Goal: Task Accomplishment & Management: Manage account settings

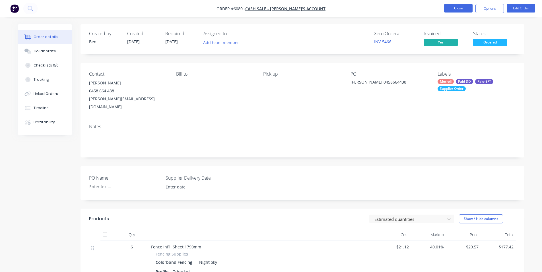
click at [447, 6] on button "Close" at bounding box center [458, 8] width 28 height 9
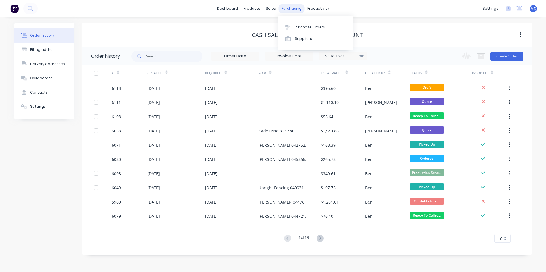
click at [290, 12] on div "purchasing" at bounding box center [292, 8] width 26 height 9
click at [300, 28] on div "Purchase Orders" at bounding box center [310, 27] width 30 height 5
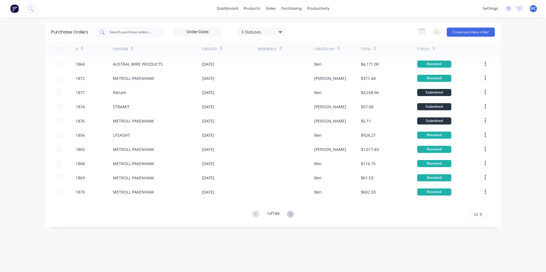
click at [143, 28] on div at bounding box center [129, 31] width 71 height 11
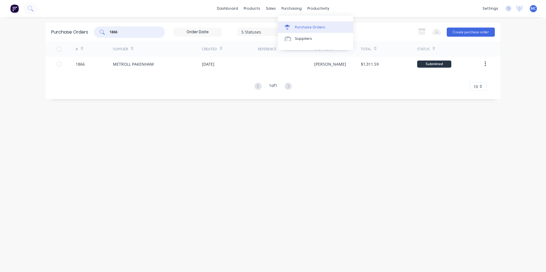
click at [298, 26] on div "Purchase Orders" at bounding box center [310, 27] width 30 height 5
drag, startPoint x: 131, startPoint y: 33, endPoint x: 92, endPoint y: 44, distance: 40.1
click at [94, 43] on div "Purchase Orders 1866 5 Statuses 5 Statuses Export to Excel (XLSX) Create purcha…" at bounding box center [273, 61] width 455 height 77
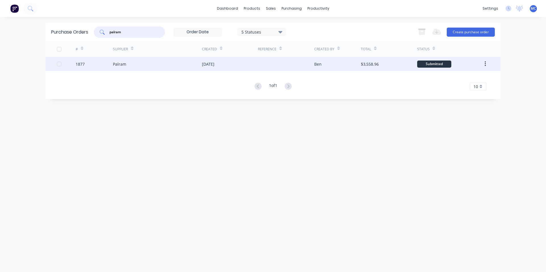
type input "palram"
click at [204, 64] on div "[DATE]" at bounding box center [208, 64] width 13 height 6
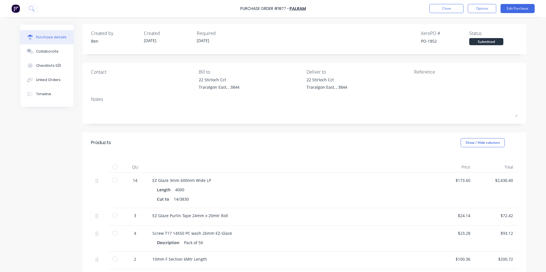
click at [518, 4] on div "Purchase Order #1877 - Palram Close Options Edit Purchase" at bounding box center [273, 8] width 546 height 17
click at [519, 7] on button "Edit Purchase" at bounding box center [518, 8] width 34 height 9
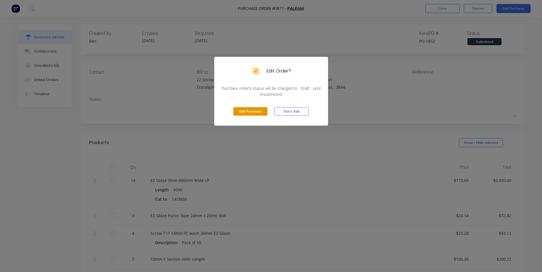
click at [247, 113] on button "Edit Purchase" at bounding box center [250, 111] width 34 height 9
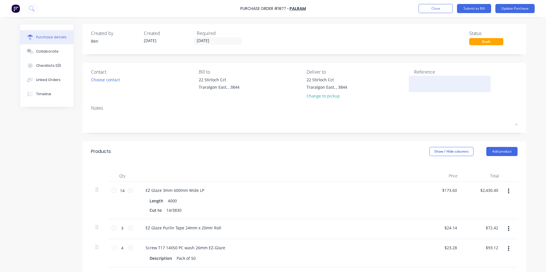
click at [427, 88] on textarea at bounding box center [449, 83] width 71 height 13
type textarea "x"
type textarea "1"
type textarea "x"
type textarea "15"
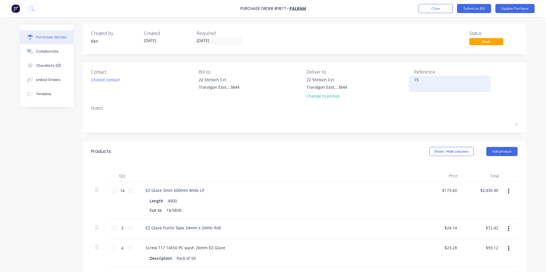
type textarea "x"
type textarea "155"
type textarea "x"
type textarea "1555"
type textarea "x"
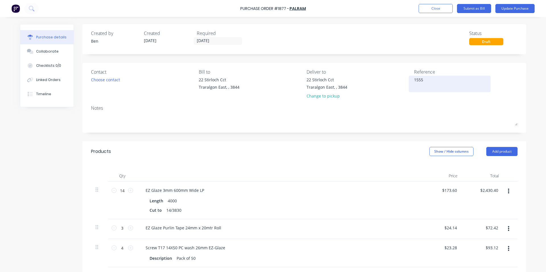
type textarea "15557"
type textarea "x"
type textarea "155578"
type textarea "x"
type textarea "1555786"
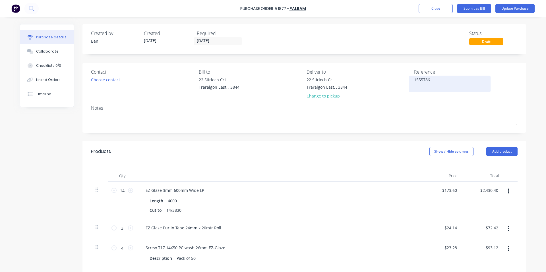
type textarea "x"
type textarea "15557860"
type textarea "x"
type textarea "15557860"
click at [404, 135] on div "Created by [PERSON_NAME] Created [DATE] Required [DATE] Status Draft Contact Ch…" at bounding box center [304, 223] width 444 height 399
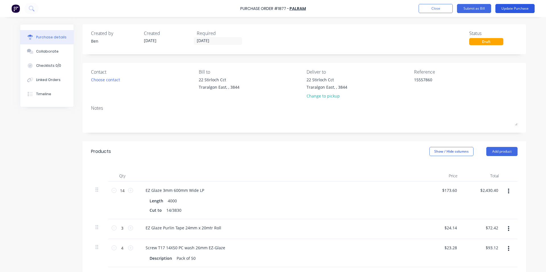
click at [524, 5] on button "Update Purchase" at bounding box center [515, 8] width 39 height 9
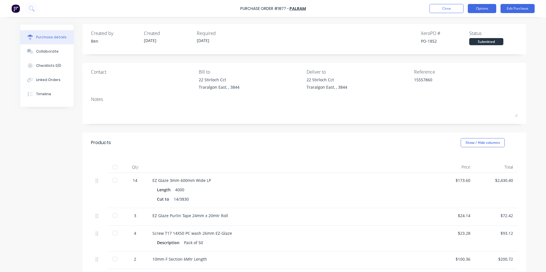
click at [475, 9] on button "Options" at bounding box center [482, 8] width 28 height 9
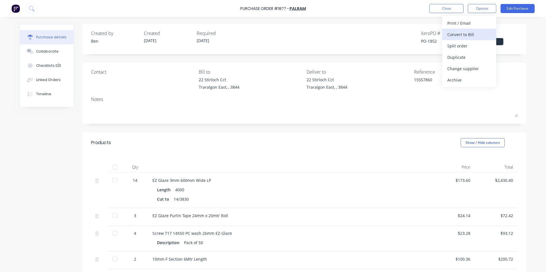
click at [456, 32] on div "Convert to Bill" at bounding box center [469, 34] width 44 height 8
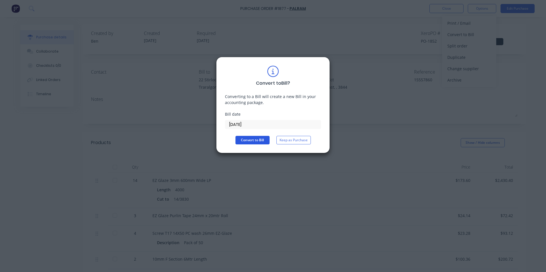
click at [255, 139] on button "Convert to Bill" at bounding box center [253, 140] width 34 height 9
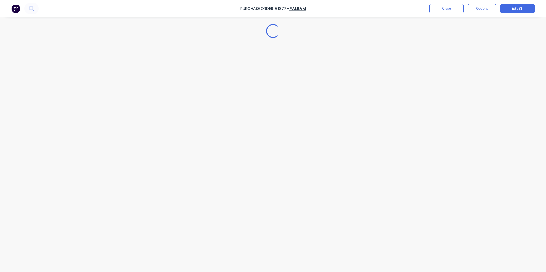
type textarea "x"
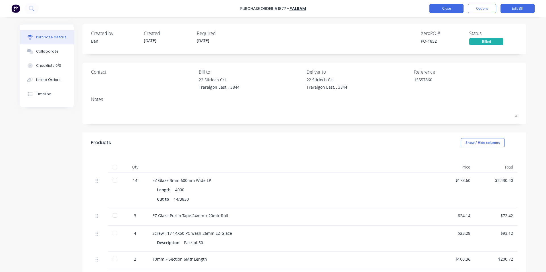
click at [454, 9] on button "Close" at bounding box center [447, 8] width 34 height 9
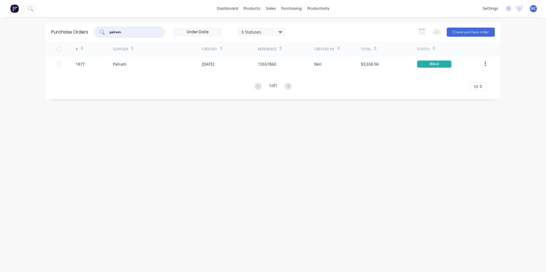
drag, startPoint x: 137, startPoint y: 32, endPoint x: 82, endPoint y: 42, distance: 56.2
click at [82, 42] on div "Purchase Orders palram 5 Statuses 5 Statuses Export to Excel (XLSX) Create purc…" at bounding box center [273, 61] width 455 height 77
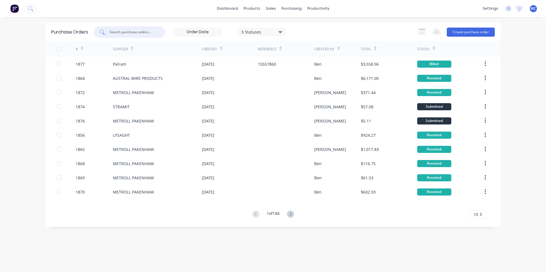
click at [115, 32] on input "text" at bounding box center [132, 32] width 47 height 6
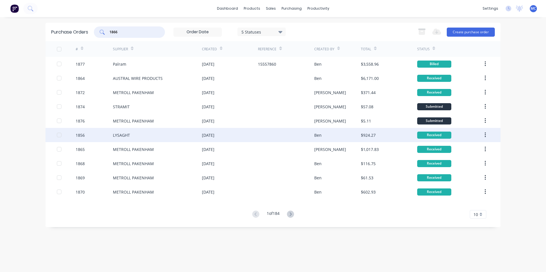
type input "1866"
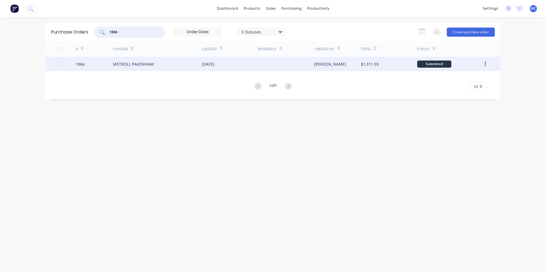
click at [220, 67] on div "[DATE]" at bounding box center [230, 64] width 56 height 14
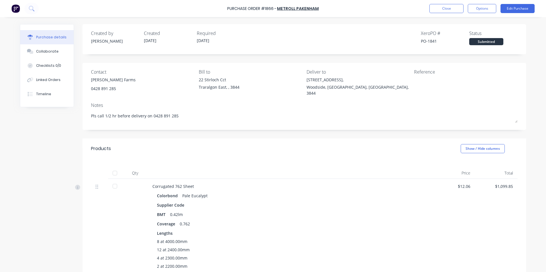
click at [523, 15] on div "Purchase Order #1866 - METROLL PAKENHAM Close Options Edit Purchase" at bounding box center [273, 8] width 546 height 17
click at [517, 7] on button "Edit Purchase" at bounding box center [518, 8] width 34 height 9
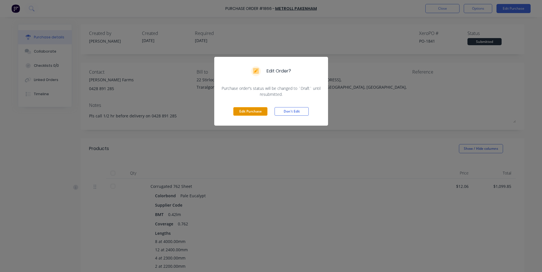
click at [254, 109] on button "Edit Purchase" at bounding box center [250, 111] width 34 height 9
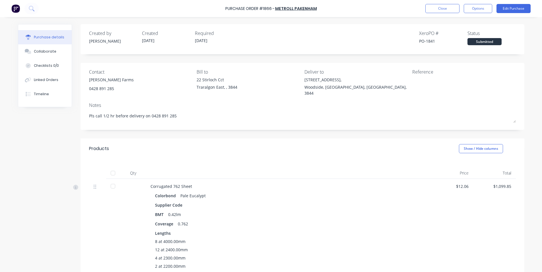
type textarea "x"
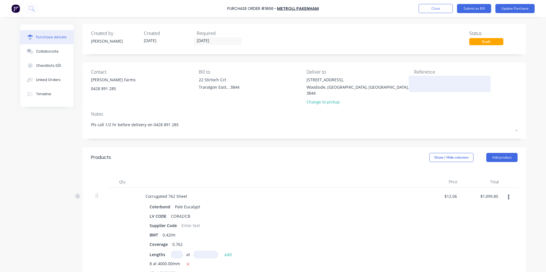
click at [434, 79] on textarea at bounding box center [449, 83] width 71 height 13
type textarea "150025"
type textarea "x"
type textarea "150025"
click at [516, 14] on div "Purchase Order #1866 - METROLL PAKENHAM Add product Close Submit as Bill Update…" at bounding box center [273, 8] width 546 height 17
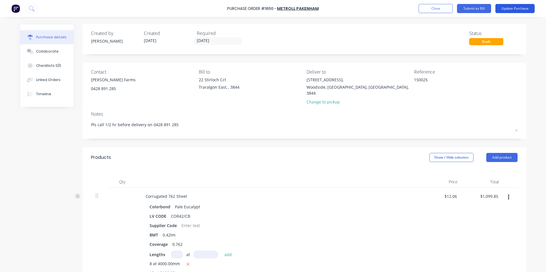
click at [518, 9] on button "Update Purchase" at bounding box center [515, 8] width 39 height 9
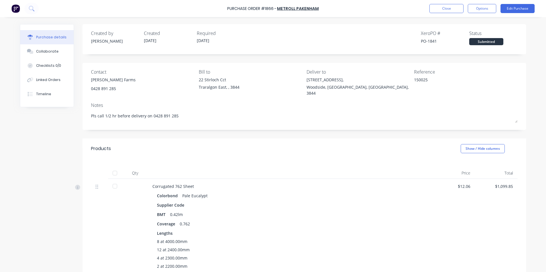
click at [111, 181] on div at bounding box center [114, 186] width 11 height 11
type textarea "x"
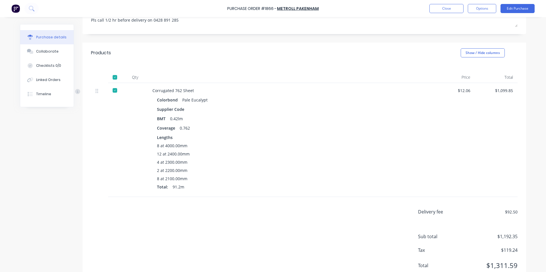
scroll to position [110, 0]
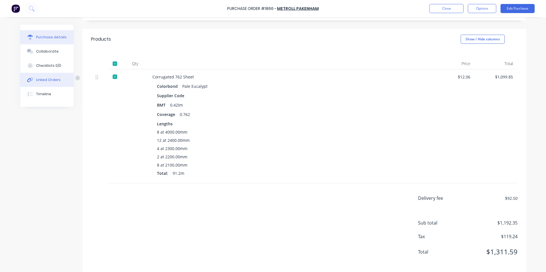
click at [40, 84] on button "Linked Orders" at bounding box center [46, 80] width 53 height 14
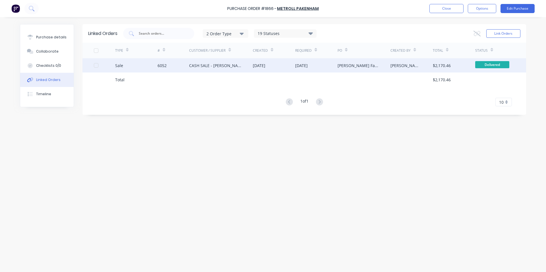
click at [217, 67] on div "CASH SALE - [PERSON_NAME]'S ACCOUNT" at bounding box center [215, 66] width 52 height 6
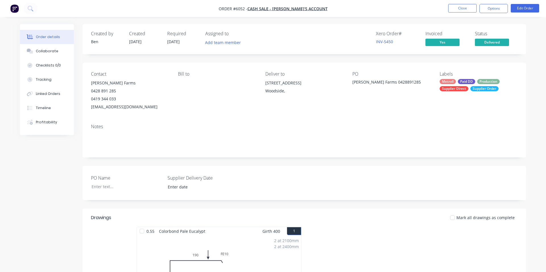
type input "[DATE]"
click at [57, 95] on button "Linked Orders" at bounding box center [45, 94] width 54 height 14
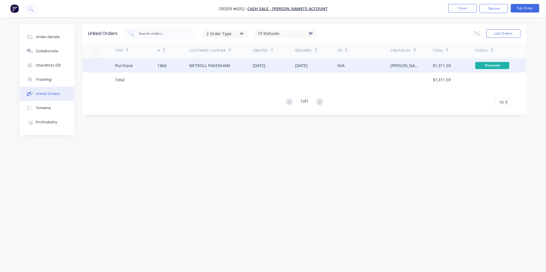
click at [204, 68] on div "METROLL PAKENHAM" at bounding box center [209, 66] width 41 height 6
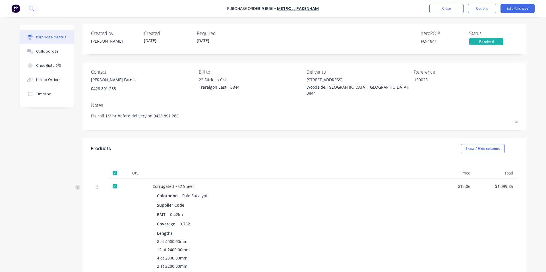
click at [495, 16] on div "Purchase Order #1866 - METROLL PAKENHAM Close Options Edit Purchase" at bounding box center [273, 8] width 546 height 17
click at [487, 6] on button "Options" at bounding box center [482, 8] width 28 height 9
click at [472, 35] on div "Convert to Bill" at bounding box center [469, 34] width 44 height 8
type textarea "x"
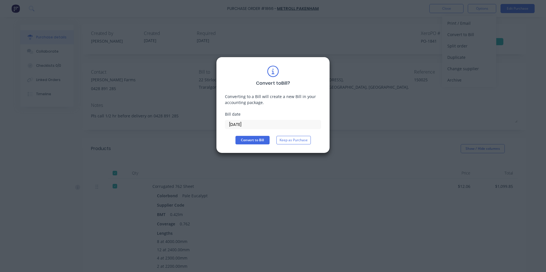
click at [248, 129] on label "[DATE]" at bounding box center [273, 124] width 96 height 9
click at [248, 129] on input "[DATE]" at bounding box center [273, 124] width 96 height 9
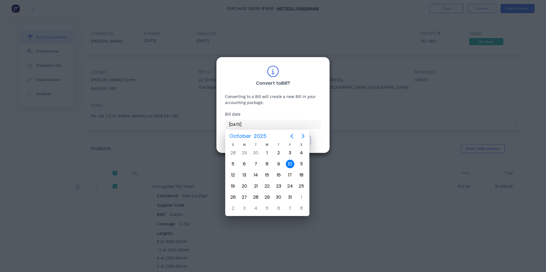
click at [250, 126] on input "[DATE]" at bounding box center [273, 124] width 96 height 9
click at [274, 161] on div "9" at bounding box center [278, 164] width 11 height 11
type input "[DATE]"
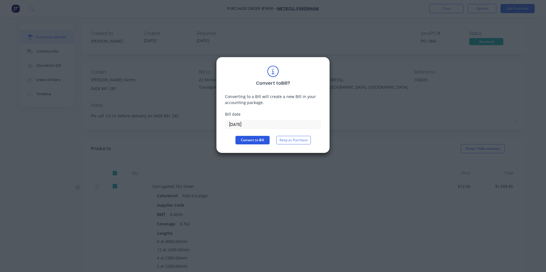
click at [248, 139] on button "Convert to Bill" at bounding box center [253, 140] width 34 height 9
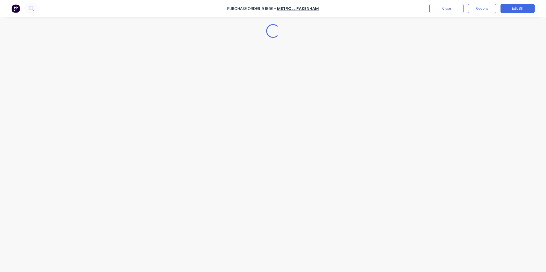
type textarea "x"
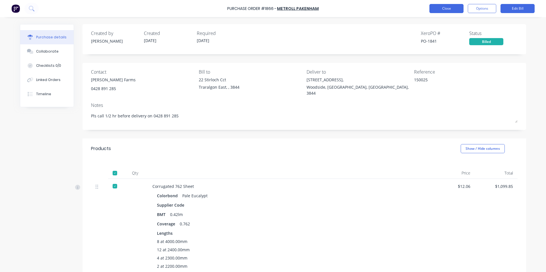
click at [456, 11] on button "Close" at bounding box center [447, 8] width 34 height 9
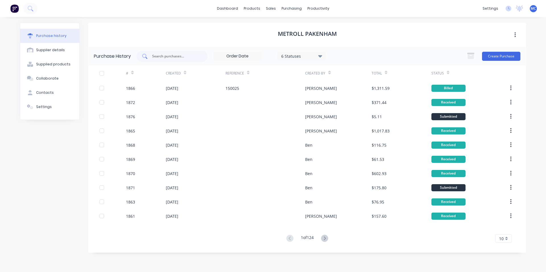
click at [190, 53] on div at bounding box center [172, 56] width 71 height 11
type input "1869"
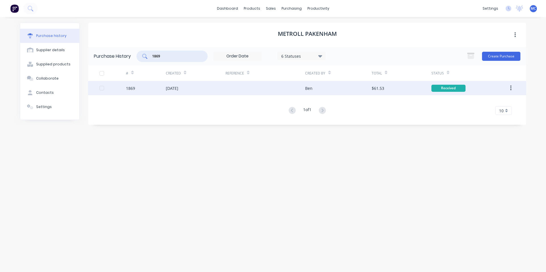
click at [178, 91] on div "[DATE]" at bounding box center [172, 88] width 13 height 6
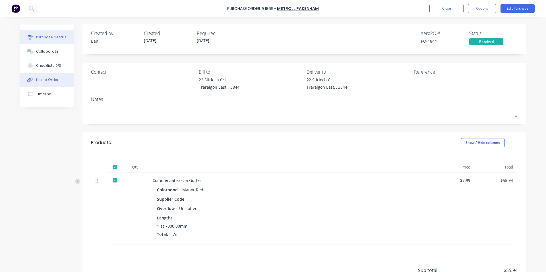
click at [52, 85] on button "Linked Orders" at bounding box center [46, 80] width 53 height 14
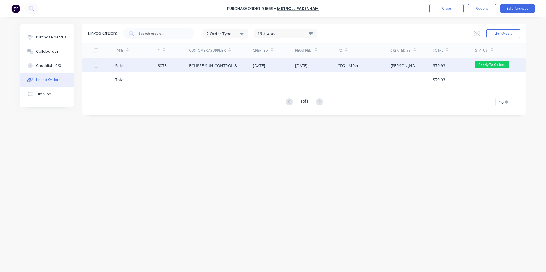
click at [265, 67] on div "[DATE]" at bounding box center [259, 66] width 13 height 6
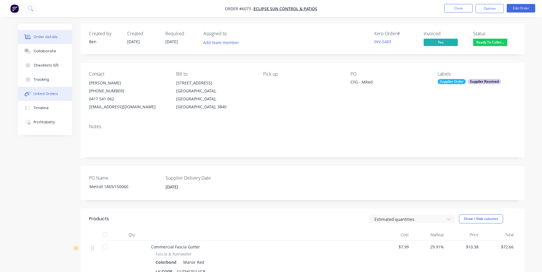
click at [41, 94] on div "Linked Orders" at bounding box center [46, 93] width 24 height 5
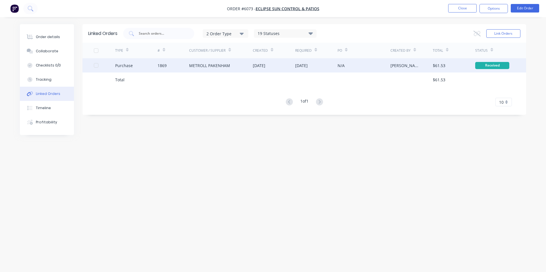
click at [216, 67] on div "METROLL PAKENHAM" at bounding box center [209, 66] width 41 height 6
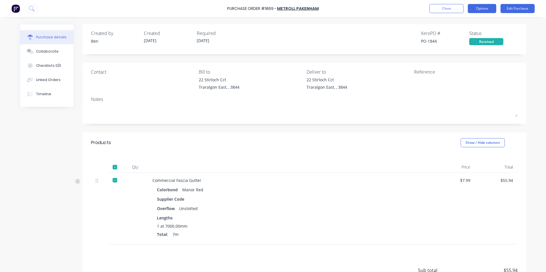
click at [483, 10] on button "Options" at bounding box center [482, 8] width 28 height 9
click at [345, 193] on div "Colorbond Manor Red" at bounding box center [290, 190] width 266 height 8
click at [473, 73] on div "Reference" at bounding box center [466, 72] width 104 height 7
click at [522, 8] on button "Edit Purchase" at bounding box center [518, 8] width 34 height 9
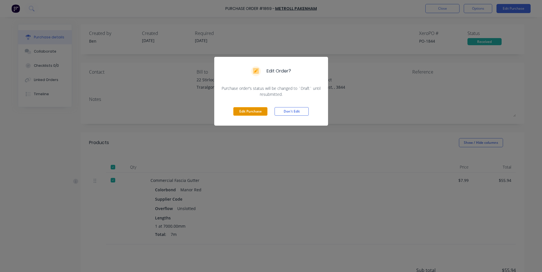
click at [250, 113] on button "Edit Purchase" at bounding box center [250, 111] width 34 height 9
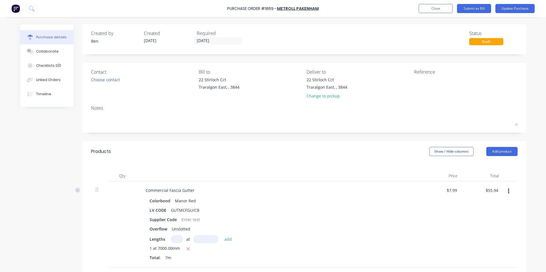
click at [470, 71] on div "Reference" at bounding box center [466, 72] width 104 height 7
click at [471, 67] on div "Contact Choose contact [PERSON_NAME] to [STREET_ADDRESS][GEOGRAPHIC_DATA] Deliv…" at bounding box center [304, 98] width 444 height 70
click at [423, 73] on div "Reference" at bounding box center [466, 72] width 104 height 7
click at [416, 69] on div "Reference" at bounding box center [466, 72] width 104 height 7
click at [420, 79] on textarea at bounding box center [449, 83] width 71 height 13
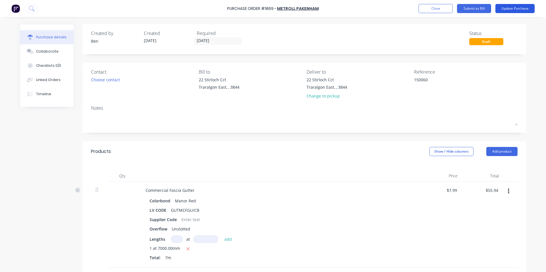
type textarea "150060"
type textarea "x"
type textarea "150060"
click at [518, 5] on button "Update Purchase" at bounding box center [515, 8] width 39 height 9
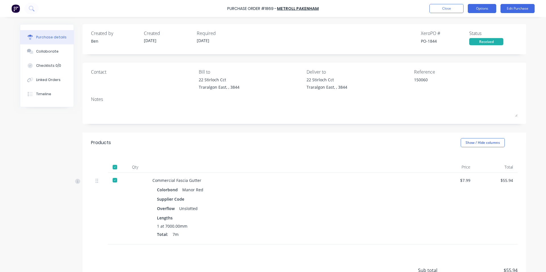
click at [478, 11] on button "Options" at bounding box center [482, 8] width 28 height 9
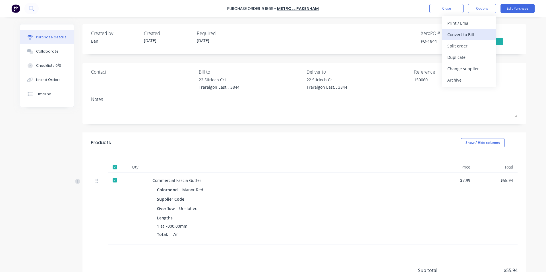
click at [461, 37] on div "Convert to Bill" at bounding box center [469, 34] width 44 height 8
type textarea "x"
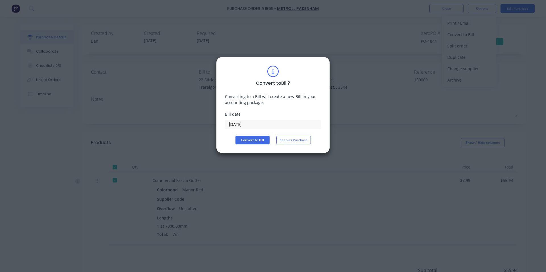
click at [256, 125] on input "[DATE]" at bounding box center [273, 124] width 96 height 9
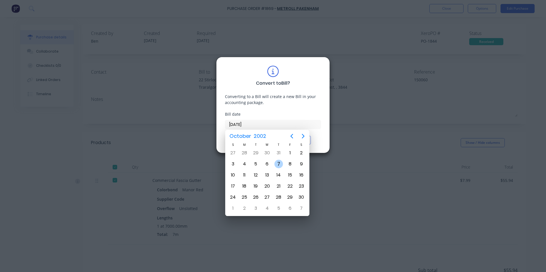
click at [277, 164] on div "7" at bounding box center [278, 164] width 9 height 9
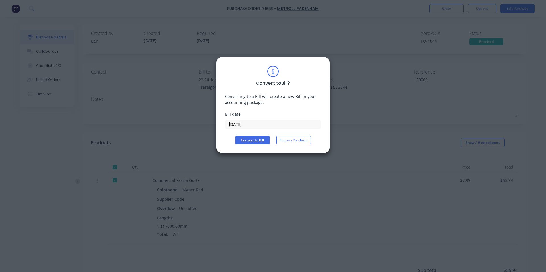
click at [251, 126] on input "[DATE]" at bounding box center [273, 124] width 96 height 9
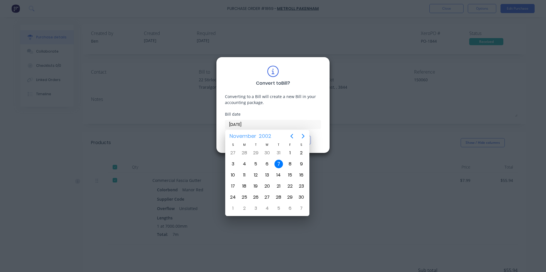
click at [269, 135] on span "2002" at bounding box center [264, 136] width 15 height 10
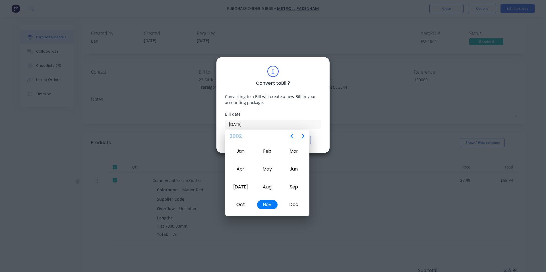
click at [243, 135] on span "2002" at bounding box center [235, 136] width 15 height 10
click at [305, 139] on icon "Next page" at bounding box center [303, 136] width 7 height 7
click at [290, 137] on icon "Previous page" at bounding box center [291, 136] width 7 height 7
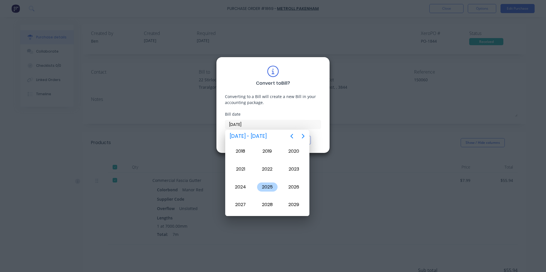
click at [269, 183] on div "2025" at bounding box center [267, 187] width 20 height 9
click at [237, 202] on div "Oct" at bounding box center [240, 204] width 20 height 9
click at [280, 162] on div "9" at bounding box center [278, 164] width 9 height 9
type input "[DATE]"
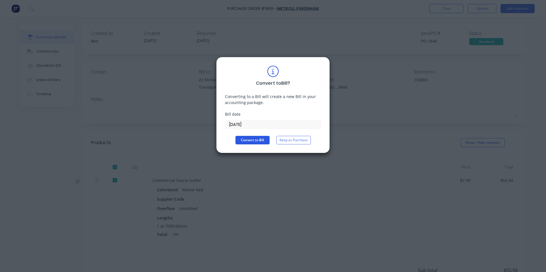
click at [244, 141] on button "Convert to Bill" at bounding box center [253, 140] width 34 height 9
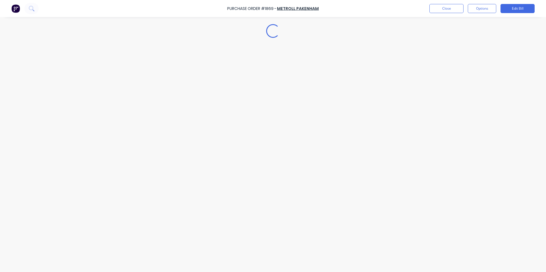
type textarea "x"
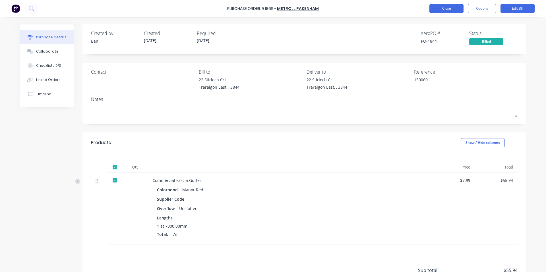
click at [446, 11] on button "Close" at bounding box center [447, 8] width 34 height 9
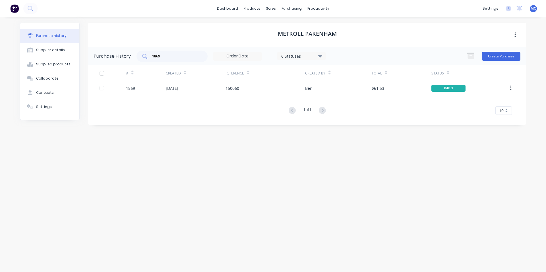
click at [192, 61] on div "1869" at bounding box center [172, 56] width 71 height 11
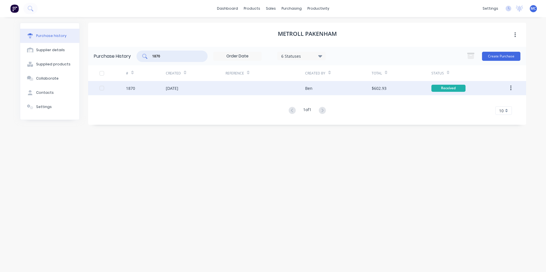
type input "1870"
click at [188, 89] on div "[DATE]" at bounding box center [196, 88] width 60 height 14
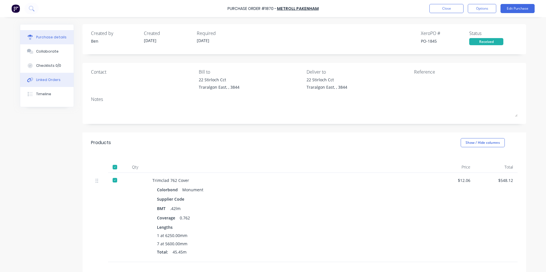
click at [57, 81] on button "Linked Orders" at bounding box center [46, 80] width 53 height 14
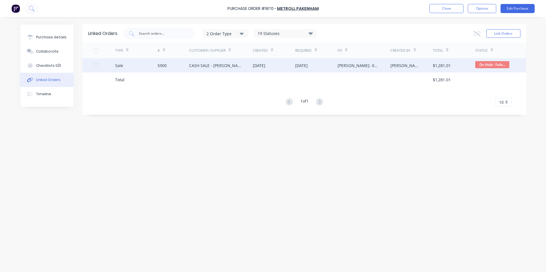
click at [205, 67] on div "CASH SALE - [PERSON_NAME]'S ACCOUNT" at bounding box center [215, 66] width 52 height 6
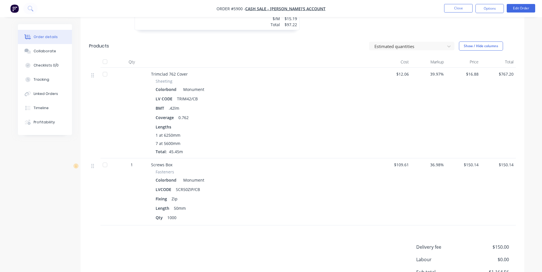
scroll to position [190, 0]
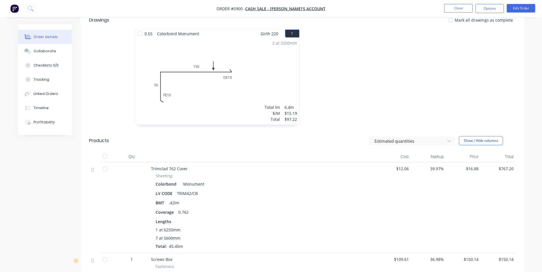
click at [104, 170] on div at bounding box center [104, 168] width 11 height 11
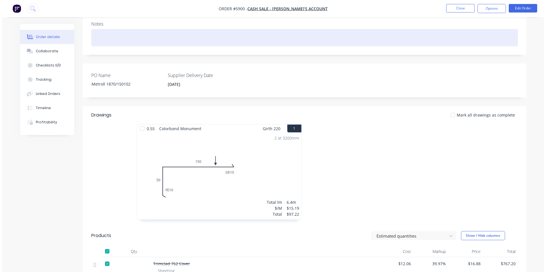
scroll to position [0, 0]
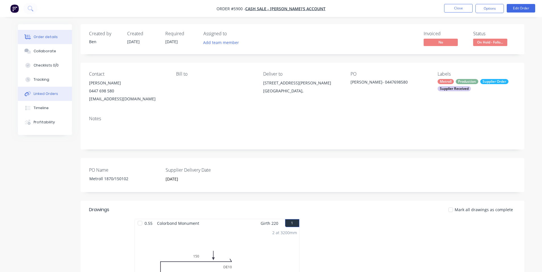
click at [42, 94] on div "Linked Orders" at bounding box center [46, 93] width 24 height 5
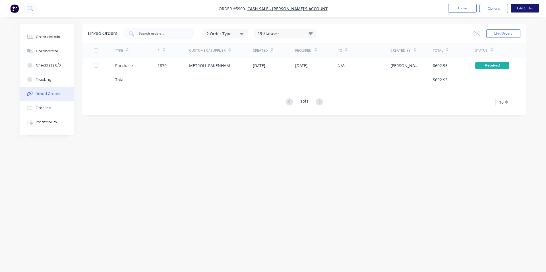
click at [526, 8] on button "Edit Order" at bounding box center [525, 8] width 28 height 9
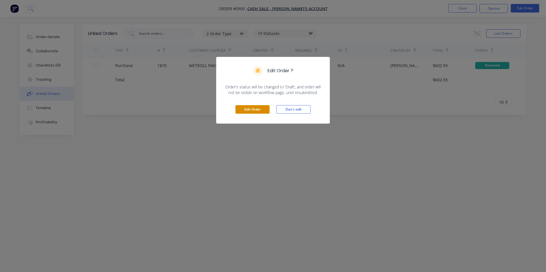
click at [248, 113] on button "Edit Order" at bounding box center [253, 109] width 34 height 9
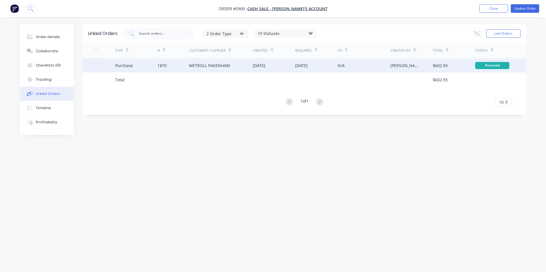
click at [232, 65] on div "METROLL PAKENHAM" at bounding box center [221, 65] width 64 height 14
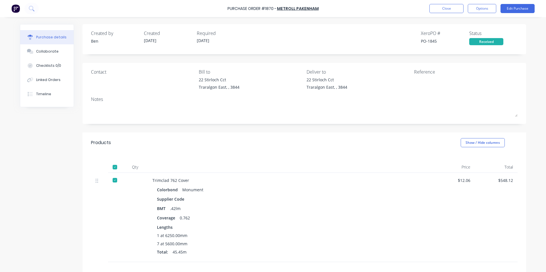
click at [422, 77] on div at bounding box center [449, 84] width 71 height 14
click at [527, 11] on button "Edit Purchase" at bounding box center [518, 8] width 34 height 9
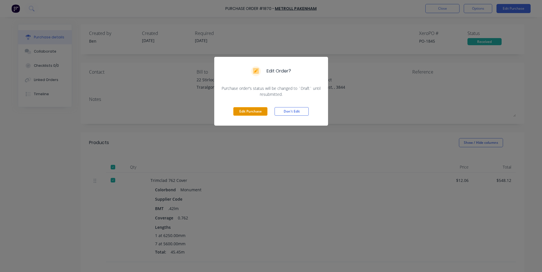
click at [252, 110] on button "Edit Purchase" at bounding box center [250, 111] width 34 height 9
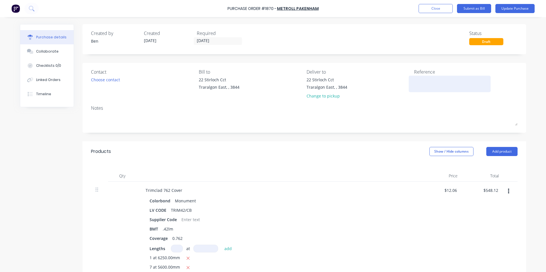
click at [417, 77] on div at bounding box center [449, 84] width 71 height 14
click at [414, 80] on textarea at bounding box center [449, 83] width 71 height 13
type textarea "15"
type textarea "x"
type textarea "150"
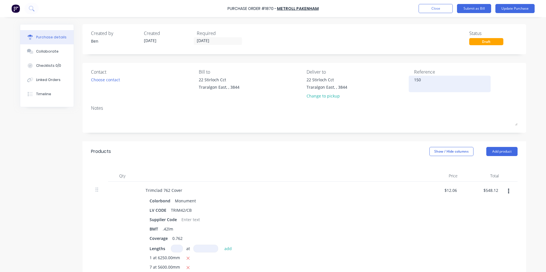
type textarea "x"
type textarea "1501"
type textarea "x"
type textarea "15010"
type textarea "x"
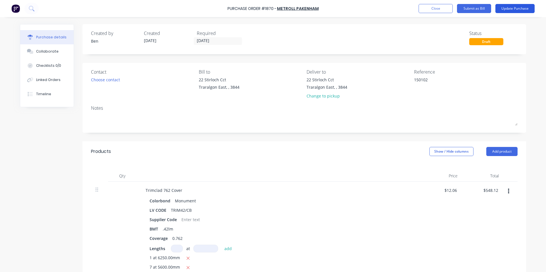
type textarea "150102"
type textarea "x"
type textarea "150102"
click at [509, 11] on button "Update Purchase" at bounding box center [515, 8] width 39 height 9
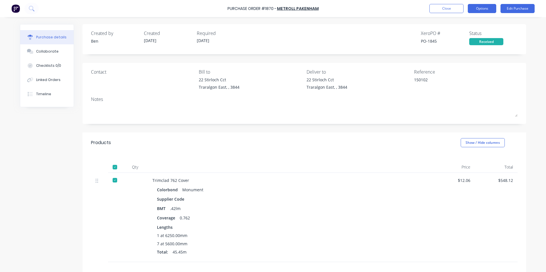
click at [476, 11] on button "Options" at bounding box center [482, 8] width 28 height 9
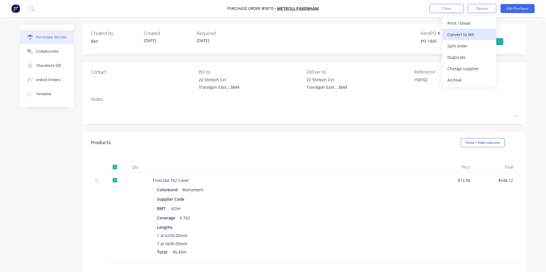
click at [462, 33] on div "Convert to Bill" at bounding box center [469, 34] width 44 height 8
type textarea "x"
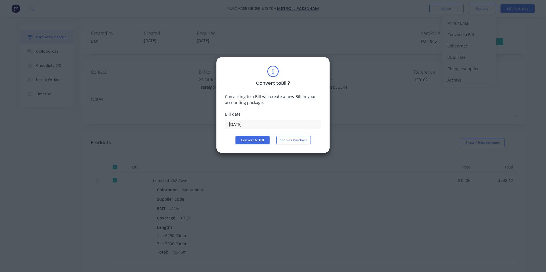
click at [249, 126] on input "[DATE]" at bounding box center [273, 124] width 96 height 9
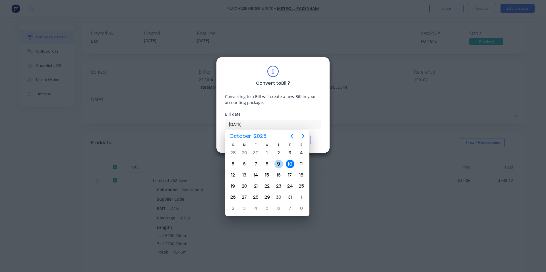
click at [278, 161] on div "9" at bounding box center [278, 164] width 9 height 9
type input "[DATE]"
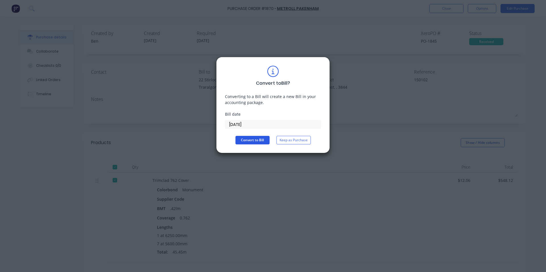
click at [246, 141] on button "Convert to Bill" at bounding box center [253, 140] width 34 height 9
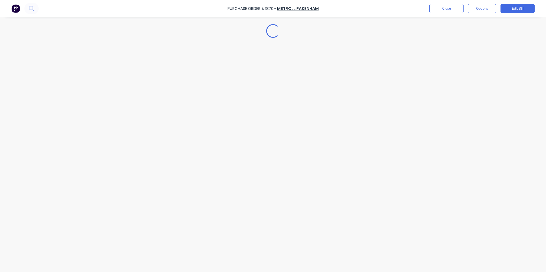
type textarea "x"
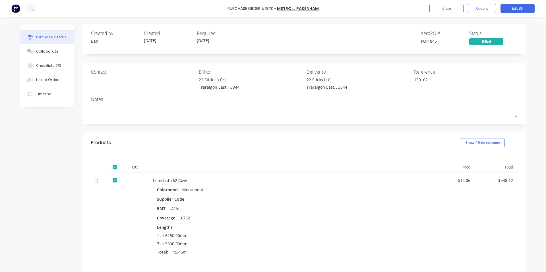
scroll to position [71, 0]
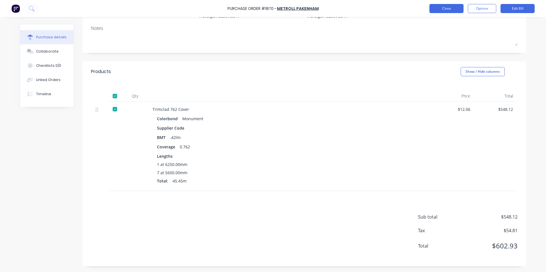
click at [450, 7] on button "Close" at bounding box center [447, 8] width 34 height 9
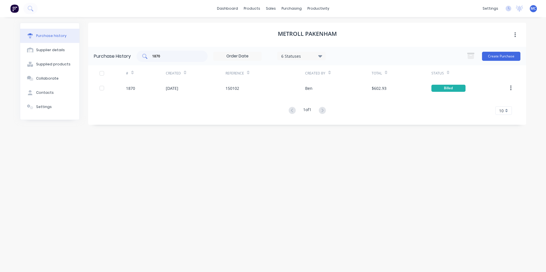
click at [184, 55] on input "1870" at bounding box center [175, 56] width 47 height 6
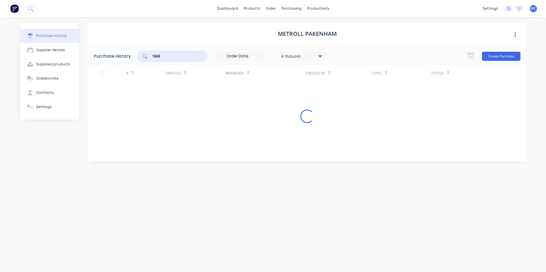
type input "1868"
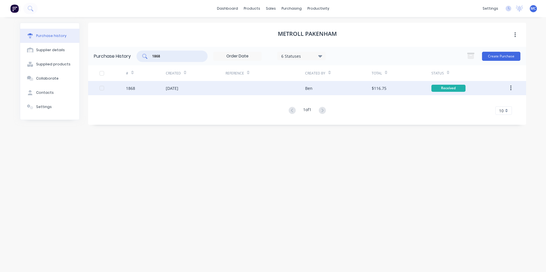
click at [201, 90] on div "[DATE]" at bounding box center [196, 88] width 60 height 14
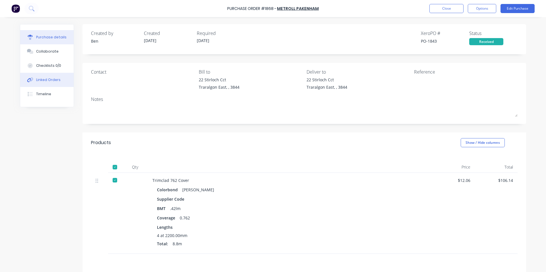
click at [51, 80] on div "Linked Orders" at bounding box center [48, 79] width 24 height 5
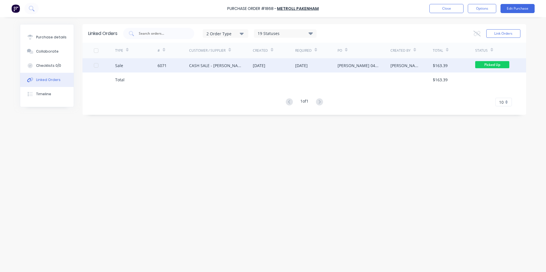
click at [261, 67] on div "[DATE]" at bounding box center [259, 66] width 13 height 6
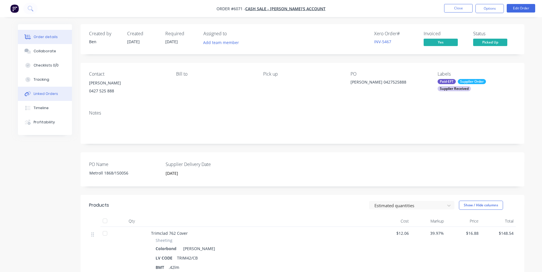
click at [51, 91] on button "Linked Orders" at bounding box center [45, 94] width 54 height 14
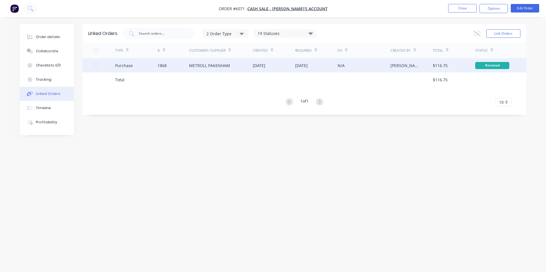
click at [192, 64] on div "METROLL PAKENHAM" at bounding box center [209, 66] width 41 height 6
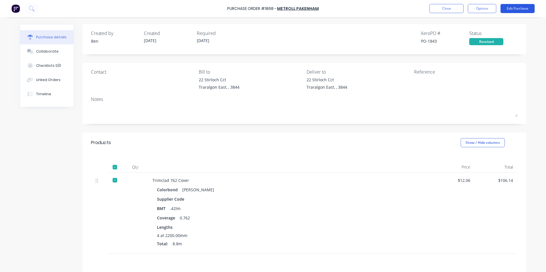
click at [520, 7] on button "Edit Purchase" at bounding box center [518, 8] width 34 height 9
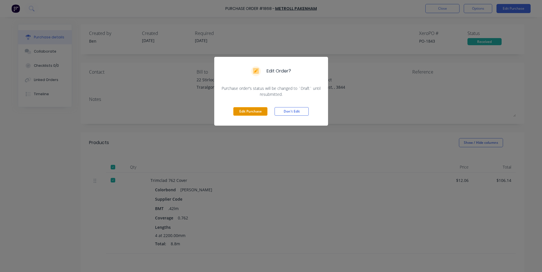
click at [245, 112] on button "Edit Purchase" at bounding box center [250, 111] width 34 height 9
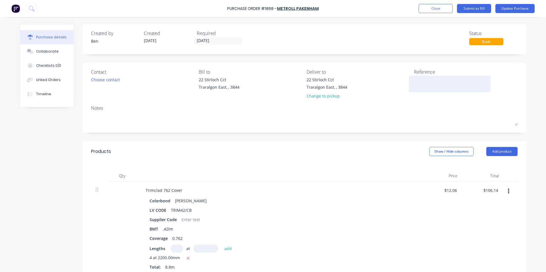
click at [424, 80] on textarea at bounding box center [449, 83] width 71 height 13
type textarea "150056"
type textarea "x"
type textarea "150056"
click at [521, 9] on button "Update Purchase" at bounding box center [515, 8] width 39 height 9
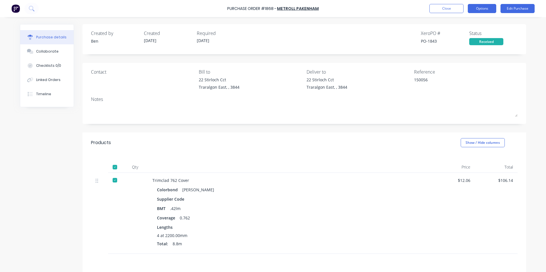
click at [482, 10] on button "Options" at bounding box center [482, 8] width 28 height 9
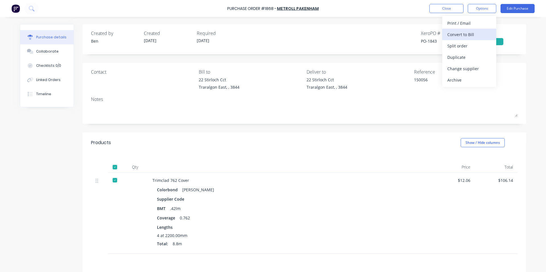
click at [474, 34] on div "Convert to Bill" at bounding box center [469, 34] width 44 height 8
type textarea "x"
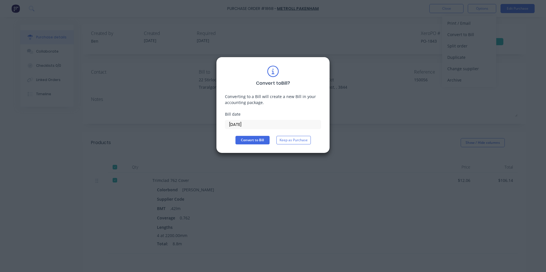
click at [246, 126] on input "[DATE]" at bounding box center [273, 124] width 96 height 9
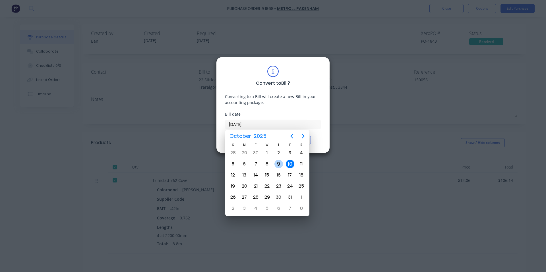
click at [280, 165] on div "9" at bounding box center [278, 164] width 9 height 9
type input "[DATE]"
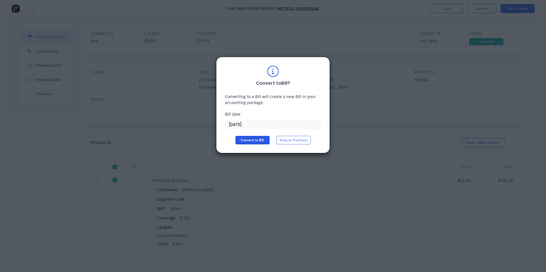
click at [252, 138] on button "Convert to Bill" at bounding box center [253, 140] width 34 height 9
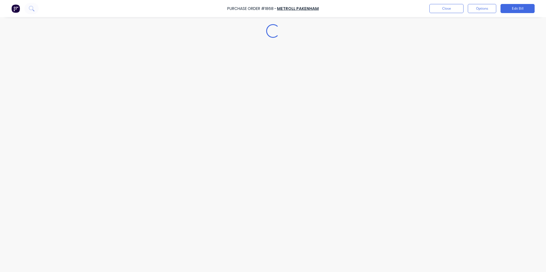
type textarea "x"
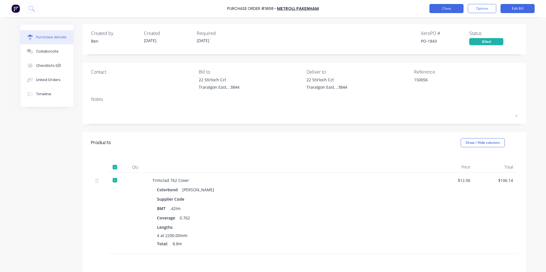
click at [444, 11] on button "Close" at bounding box center [447, 8] width 34 height 9
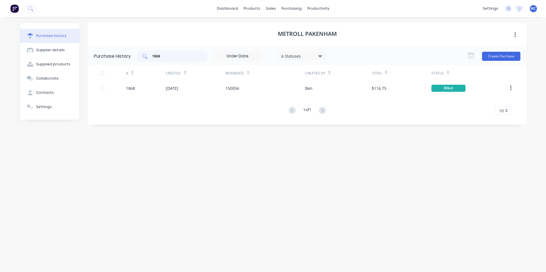
click at [177, 58] on input "1868" at bounding box center [175, 56] width 47 height 6
type input "1"
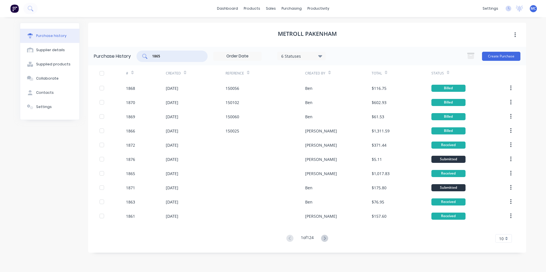
type input "1865"
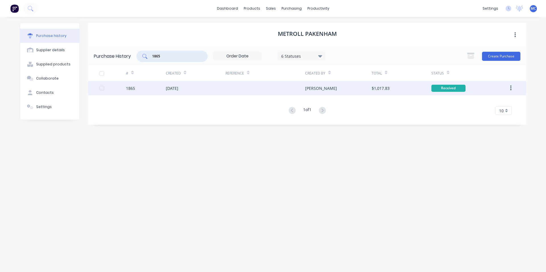
click at [177, 88] on div "[DATE]" at bounding box center [172, 88] width 13 height 6
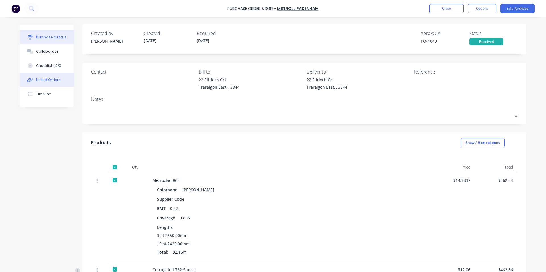
click at [55, 81] on div "Linked Orders" at bounding box center [48, 79] width 24 height 5
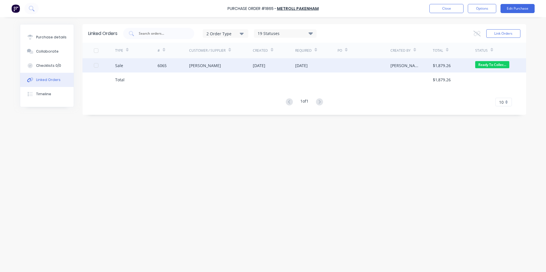
click at [208, 68] on div "[PERSON_NAME]" at bounding box center [205, 66] width 32 height 6
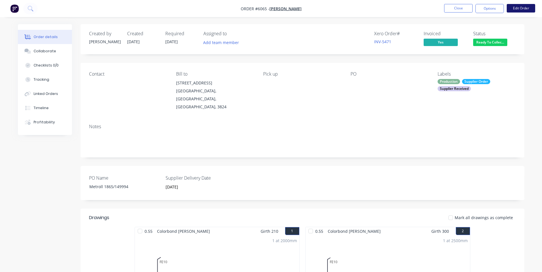
click at [529, 9] on button "Edit Order" at bounding box center [521, 8] width 28 height 9
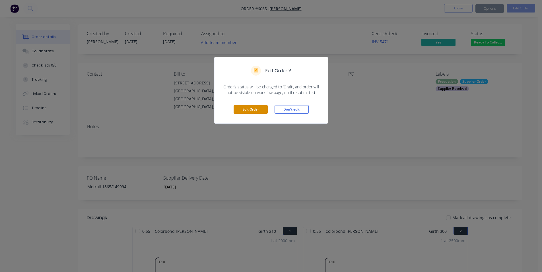
click at [254, 111] on button "Edit Order" at bounding box center [251, 109] width 34 height 9
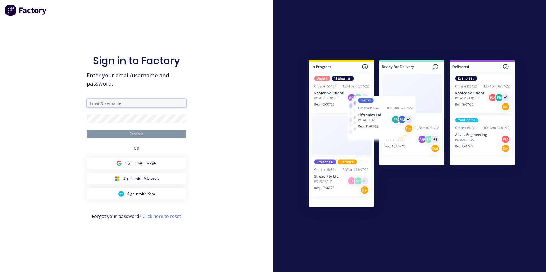
type input "[PERSON_NAME][EMAIL_ADDRESS][DOMAIN_NAME]"
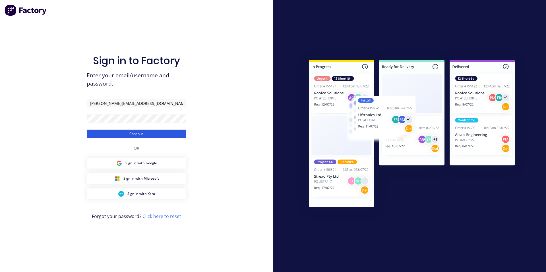
click at [138, 133] on button "Continue" at bounding box center [137, 134] width 100 height 9
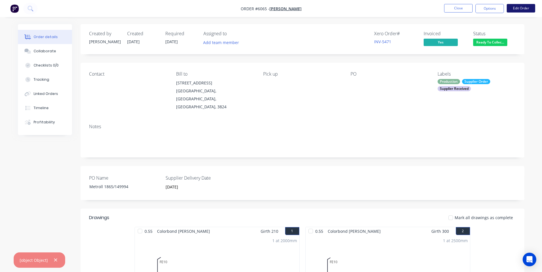
click at [529, 9] on button "Edit Order" at bounding box center [521, 8] width 28 height 9
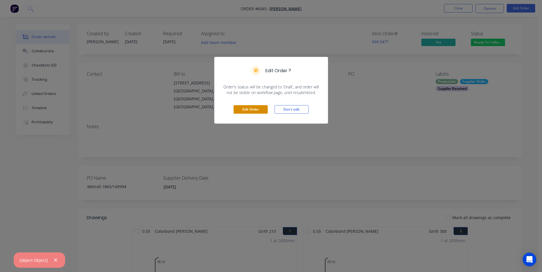
click at [245, 110] on button "Edit Order" at bounding box center [251, 109] width 34 height 9
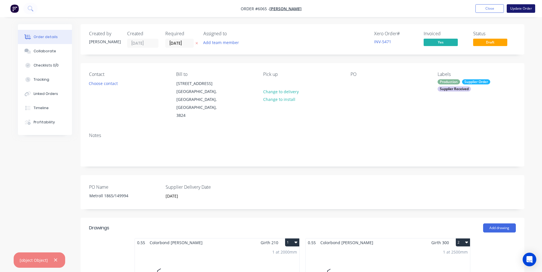
click at [522, 12] on button "Update Order" at bounding box center [521, 8] width 28 height 9
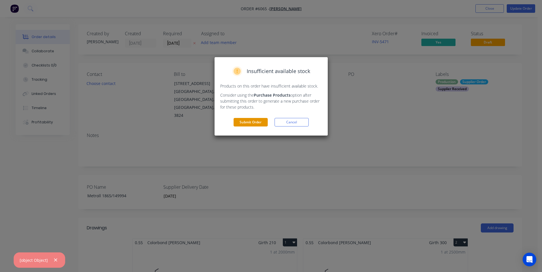
click at [257, 123] on button "Submit Order" at bounding box center [251, 122] width 34 height 9
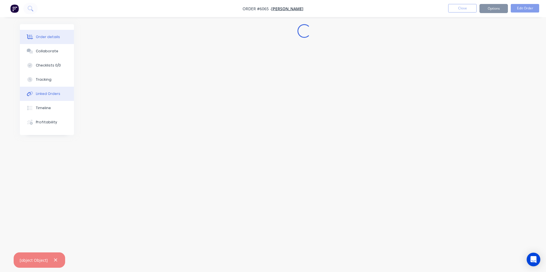
click at [50, 98] on button "Linked Orders" at bounding box center [47, 94] width 54 height 14
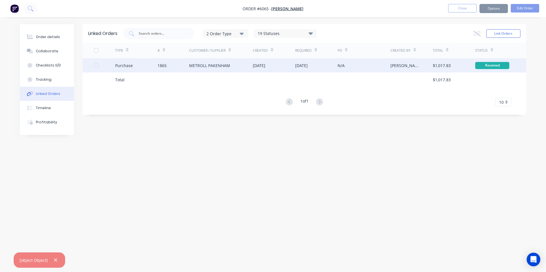
click at [223, 67] on div "METROLL PAKENHAM" at bounding box center [209, 66] width 41 height 6
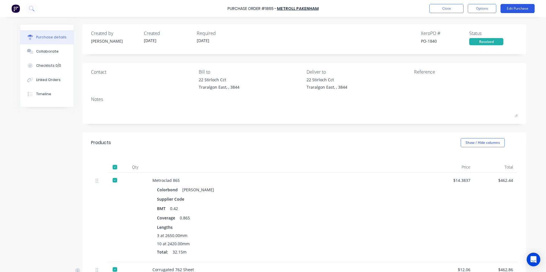
click at [520, 11] on button "Edit Purchase" at bounding box center [518, 8] width 34 height 9
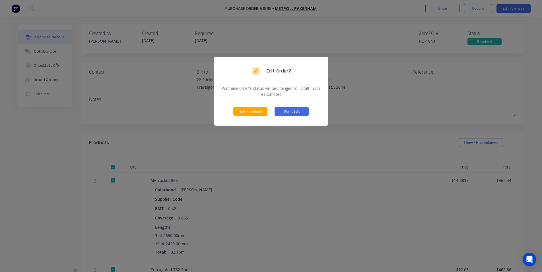
click at [245, 112] on button "Edit Purchase" at bounding box center [250, 111] width 34 height 9
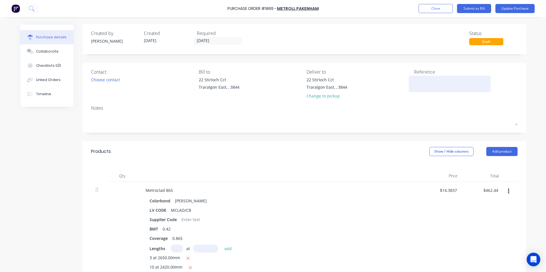
click at [418, 77] on div at bounding box center [449, 84] width 71 height 14
click at [435, 84] on textarea at bounding box center [449, 83] width 71 height 13
type textarea "149994"
click at [523, 7] on button "Update Purchase" at bounding box center [515, 8] width 39 height 9
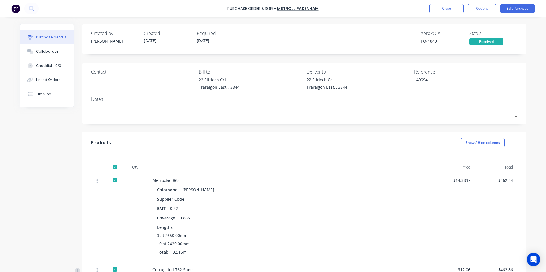
click at [485, 3] on div "Purchase Order #1865 - METROLL PAKENHAM Close Options Edit Purchase" at bounding box center [273, 8] width 546 height 17
click at [483, 9] on button "Options" at bounding box center [482, 8] width 28 height 9
click at [461, 34] on div "Convert to Bill" at bounding box center [469, 34] width 44 height 8
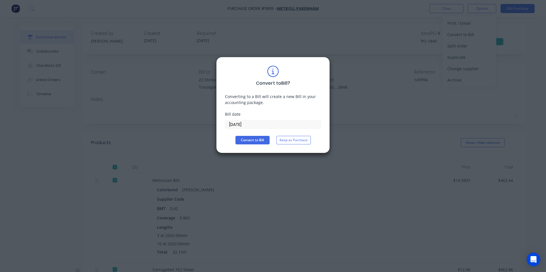
click at [252, 123] on input "[DATE]" at bounding box center [273, 124] width 96 height 9
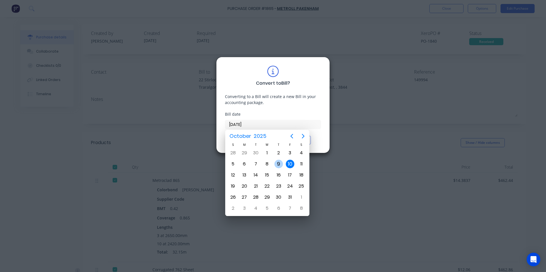
click at [280, 165] on div "9" at bounding box center [278, 164] width 9 height 9
type input "[DATE]"
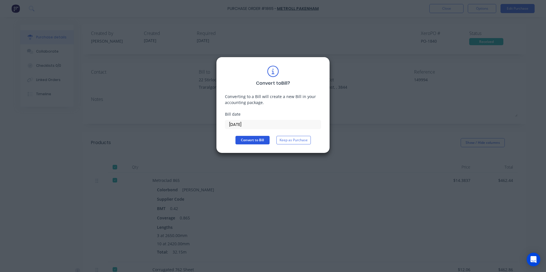
click at [256, 137] on button "Convert to Bill" at bounding box center [253, 140] width 34 height 9
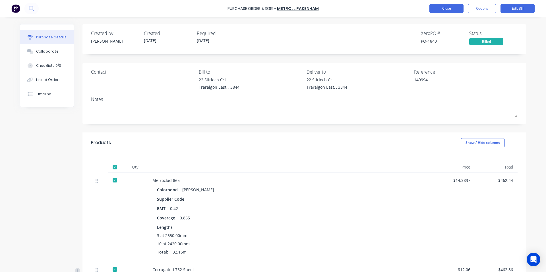
click at [452, 9] on button "Close" at bounding box center [447, 8] width 34 height 9
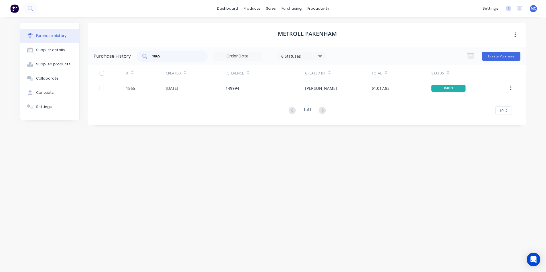
click at [175, 54] on input "1865" at bounding box center [175, 56] width 47 height 6
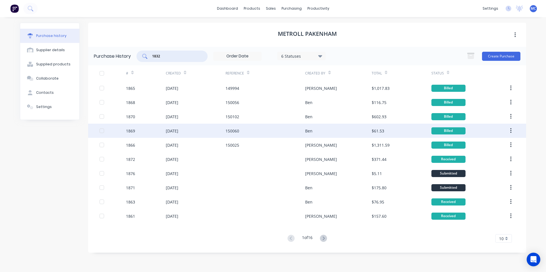
type input "1832"
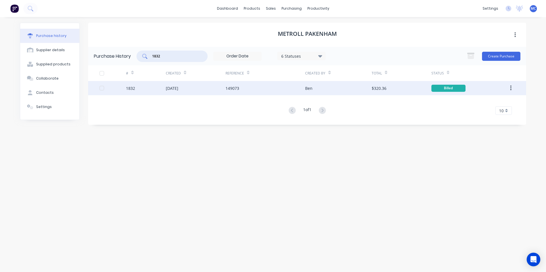
click at [178, 91] on div "[DATE]" at bounding box center [172, 88] width 13 height 6
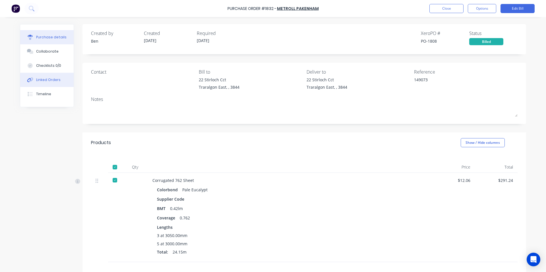
click at [41, 84] on button "Linked Orders" at bounding box center [46, 80] width 53 height 14
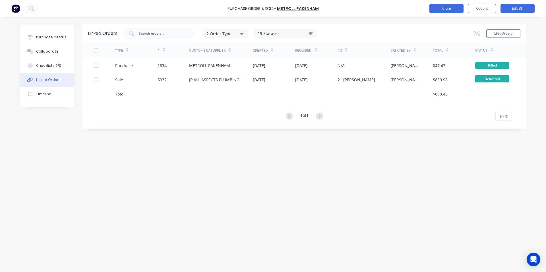
click at [441, 8] on button "Close" at bounding box center [447, 8] width 34 height 9
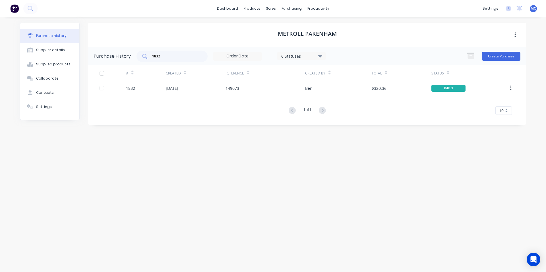
click at [191, 53] on div "1832" at bounding box center [172, 56] width 71 height 11
type input "1856"
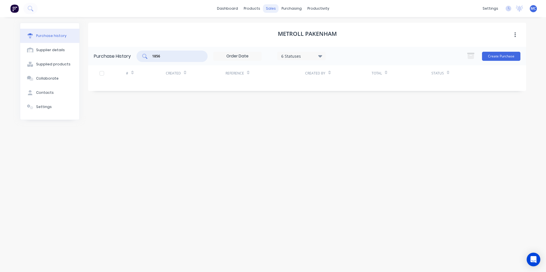
click at [273, 8] on div "sales" at bounding box center [271, 8] width 16 height 9
click at [292, 8] on div "purchasing" at bounding box center [292, 8] width 26 height 9
click at [299, 27] on div "Purchase Orders" at bounding box center [310, 27] width 30 height 5
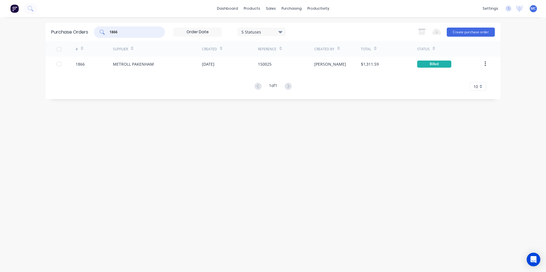
click at [138, 34] on input "1866" at bounding box center [132, 32] width 47 height 6
type input "1856"
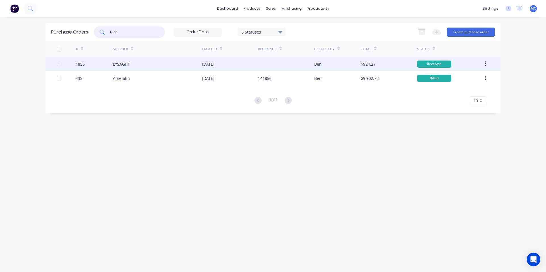
click at [132, 67] on div "LYSAGHT" at bounding box center [157, 64] width 89 height 14
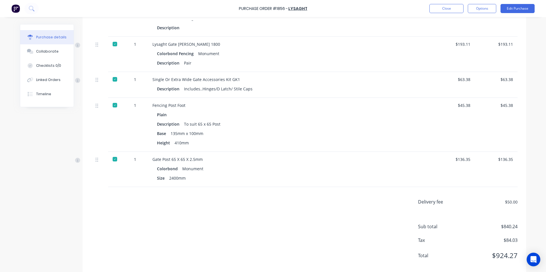
scroll to position [287, 0]
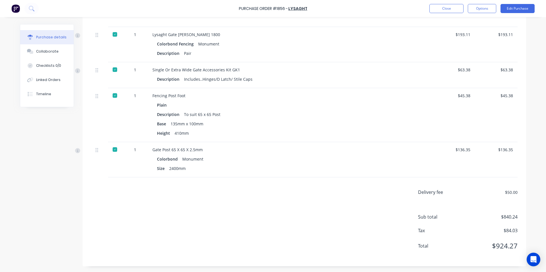
click at [520, 13] on div "Purchase Order #1856 - LYSAGHT Close Options Edit Purchase" at bounding box center [273, 8] width 546 height 17
click at [515, 6] on button "Edit Purchase" at bounding box center [518, 8] width 34 height 9
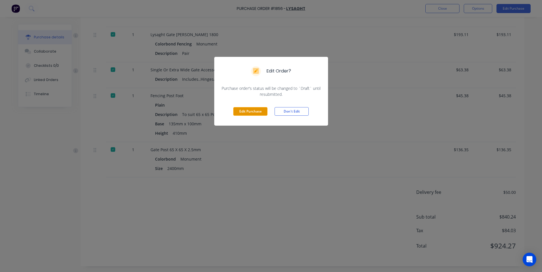
click at [244, 110] on button "Edit Purchase" at bounding box center [250, 111] width 34 height 9
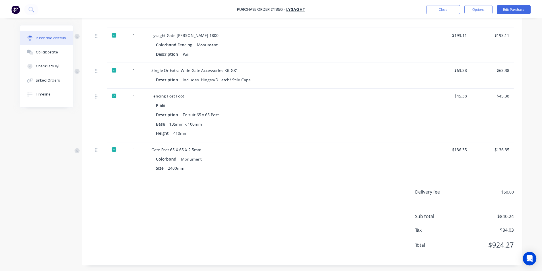
scroll to position [0, 0]
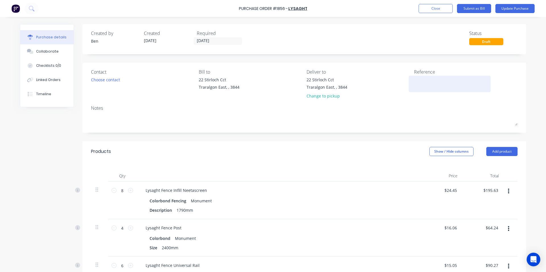
click at [414, 84] on textarea at bounding box center [449, 83] width 71 height 13
type textarea "1"
type textarea "n"
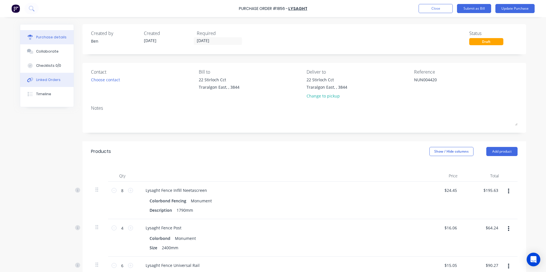
type textarea "NUN004420"
click at [40, 82] on div "Linked Orders" at bounding box center [48, 79] width 24 height 5
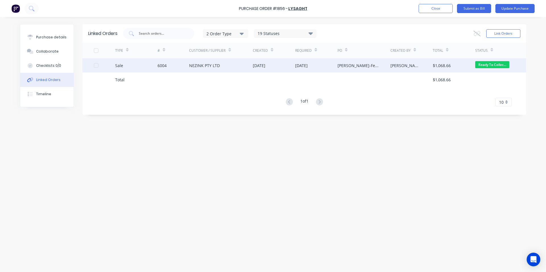
click at [198, 67] on div "NEZINK PTY LTD" at bounding box center [204, 66] width 31 height 6
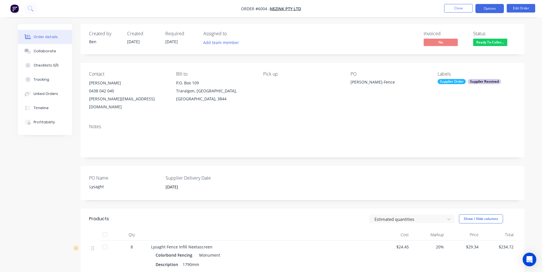
click at [485, 11] on button "Options" at bounding box center [489, 8] width 28 height 9
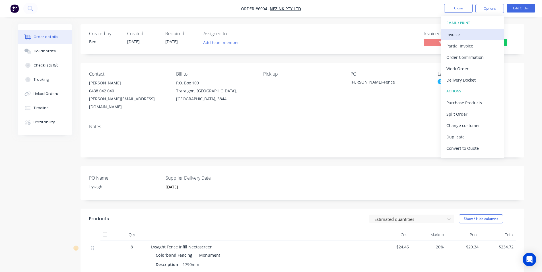
click at [463, 35] on div "Invoice" at bounding box center [472, 34] width 52 height 8
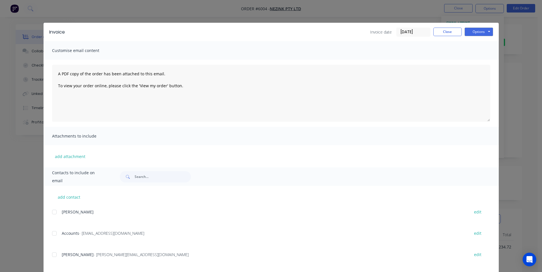
click at [55, 233] on div at bounding box center [54, 233] width 11 height 11
click at [470, 32] on button "Options" at bounding box center [478, 32] width 28 height 9
click at [482, 63] on button "Email" at bounding box center [482, 60] width 36 height 9
click at [451, 32] on button "Close" at bounding box center [447, 32] width 28 height 9
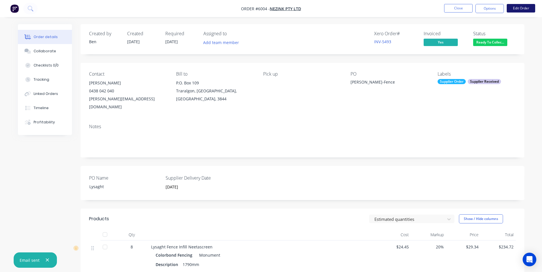
click at [527, 8] on button "Edit Order" at bounding box center [521, 8] width 28 height 9
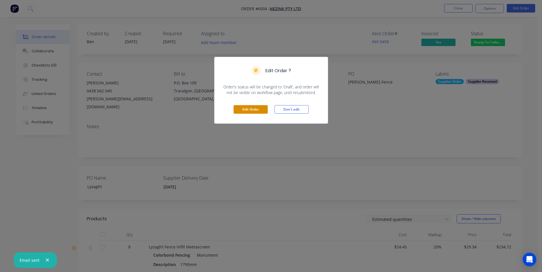
click at [244, 109] on button "Edit Order" at bounding box center [251, 109] width 34 height 9
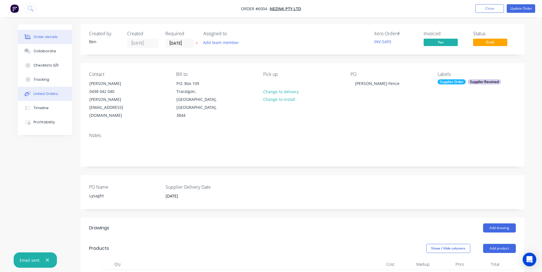
click at [55, 94] on div "Linked Orders" at bounding box center [46, 93] width 24 height 5
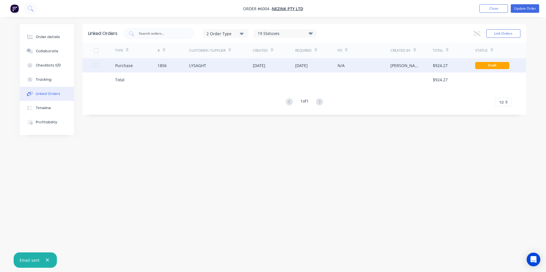
click at [196, 67] on div "LYSAGHT" at bounding box center [197, 66] width 17 height 6
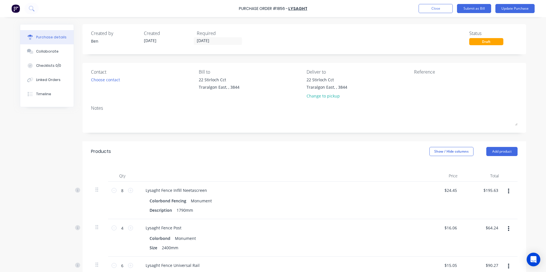
click at [424, 67] on div "Contact Choose contact [PERSON_NAME] to [STREET_ADDRESS][GEOGRAPHIC_DATA] Deliv…" at bounding box center [304, 98] width 444 height 70
click at [426, 90] on div at bounding box center [449, 84] width 71 height 14
click at [524, 8] on button "Update Purchase" at bounding box center [515, 8] width 39 height 9
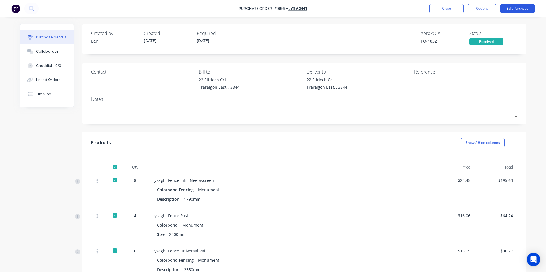
click at [512, 7] on button "Edit Purchase" at bounding box center [518, 8] width 34 height 9
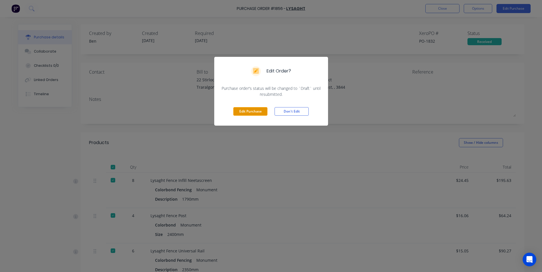
click at [241, 109] on button "Edit Purchase" at bounding box center [250, 111] width 34 height 9
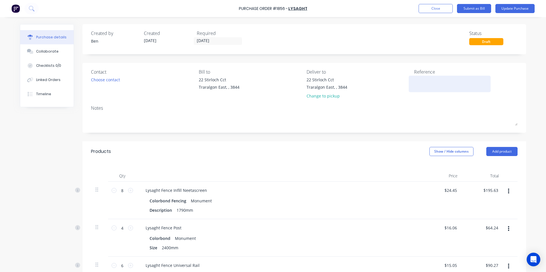
click at [415, 83] on textarea at bounding box center [449, 83] width 71 height 13
type textarea "n"
type textarea "NUN004420"
click at [508, 9] on button "Update Purchase" at bounding box center [515, 8] width 39 height 9
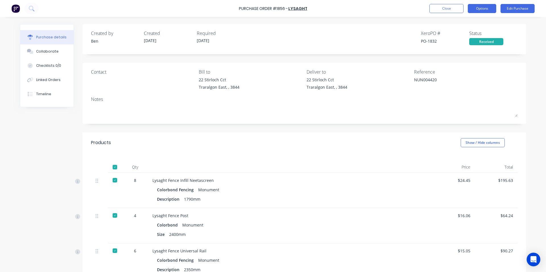
click at [476, 9] on button "Options" at bounding box center [482, 8] width 28 height 9
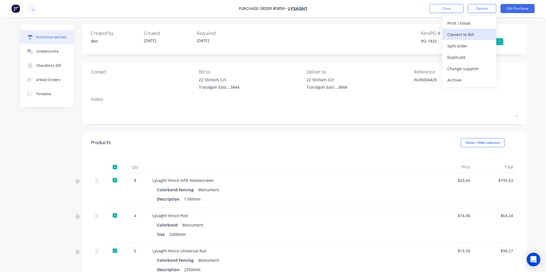
click at [466, 36] on div "Convert to Bill" at bounding box center [469, 34] width 44 height 8
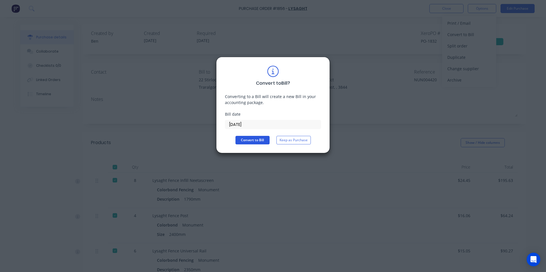
click at [254, 139] on button "Convert to Bill" at bounding box center [253, 140] width 34 height 9
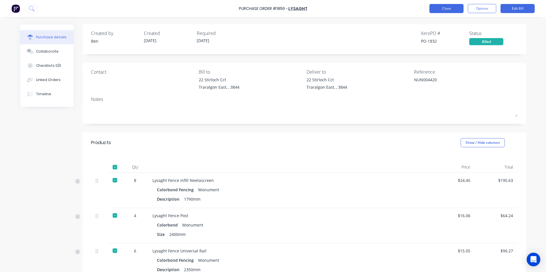
click at [450, 7] on button "Close" at bounding box center [447, 8] width 34 height 9
click at [453, 10] on button "Close" at bounding box center [447, 8] width 34 height 9
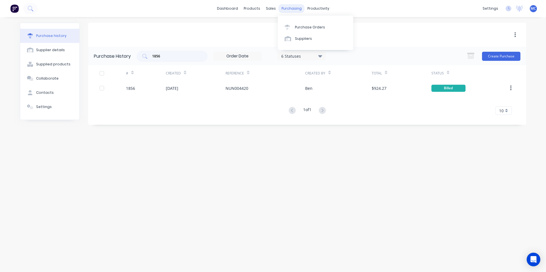
click at [288, 9] on div "purchasing" at bounding box center [292, 8] width 26 height 9
click at [296, 26] on div "Purchase Orders" at bounding box center [310, 27] width 30 height 5
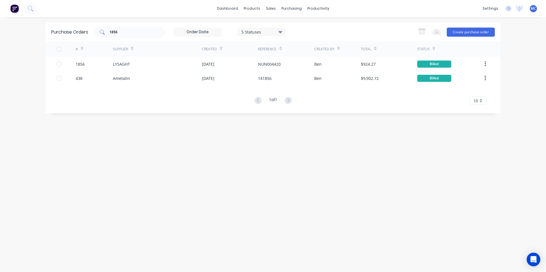
click at [135, 36] on div "1856" at bounding box center [129, 31] width 71 height 11
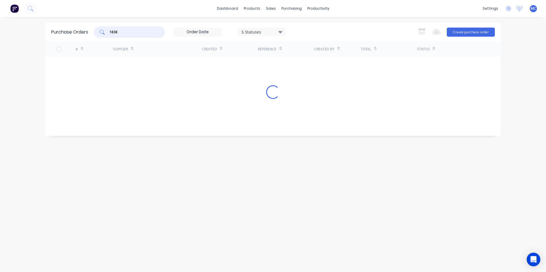
type input "1838"
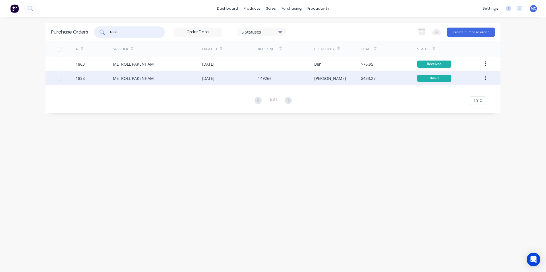
click at [146, 81] on div "METROLL PAKENHAM" at bounding box center [133, 78] width 41 height 6
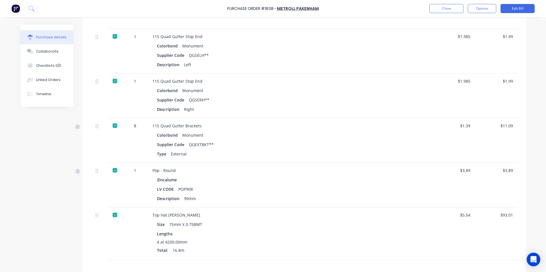
scroll to position [379, 0]
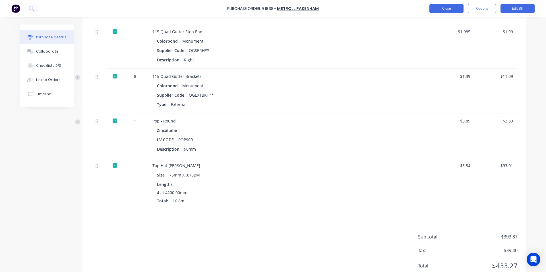
click at [457, 11] on button "Close" at bounding box center [447, 8] width 34 height 9
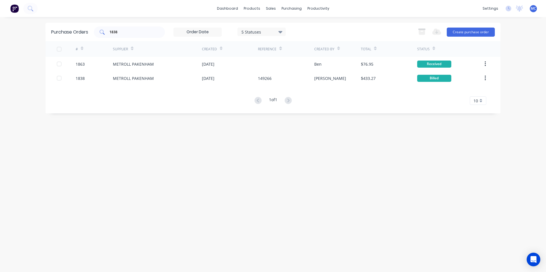
click at [132, 37] on div "1838" at bounding box center [129, 31] width 71 height 11
type input "1863"
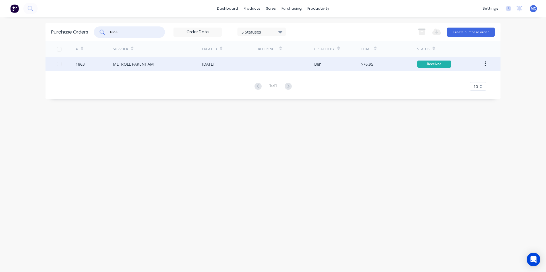
click at [148, 63] on div "METROLL PAKENHAM" at bounding box center [133, 64] width 41 height 6
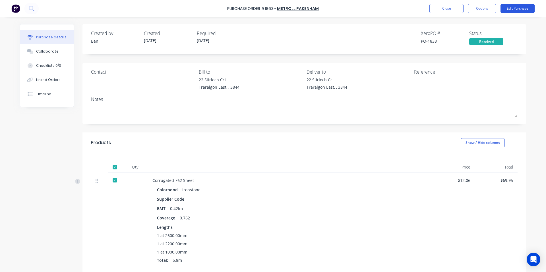
click at [525, 4] on button "Edit Purchase" at bounding box center [518, 8] width 34 height 9
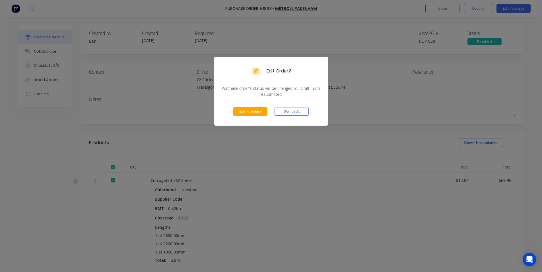
click at [240, 117] on div "Edit Purchase Don't Edit" at bounding box center [271, 111] width 114 height 28
click at [257, 110] on button "Edit Purchase" at bounding box center [250, 111] width 34 height 9
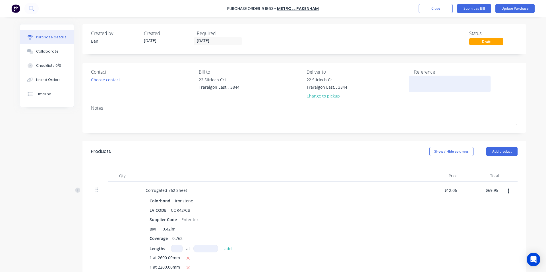
click at [427, 79] on textarea at bounding box center [449, 83] width 71 height 13
type textarea "149968"
click at [511, 10] on button "Update Purchase" at bounding box center [515, 8] width 39 height 9
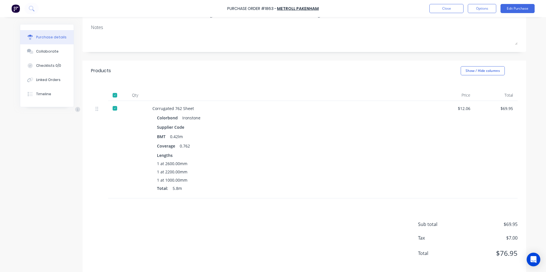
scroll to position [79, 0]
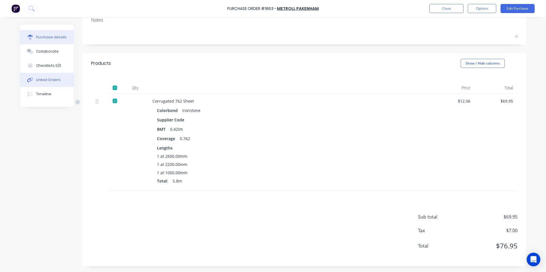
click at [39, 82] on button "Linked Orders" at bounding box center [46, 80] width 53 height 14
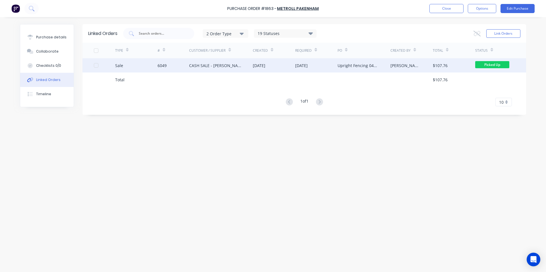
click at [266, 62] on div "[DATE]" at bounding box center [274, 65] width 42 height 14
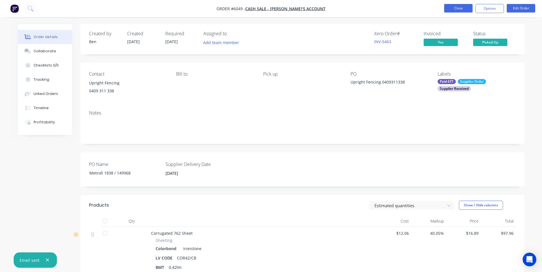
click at [462, 11] on button "Close" at bounding box center [458, 8] width 28 height 9
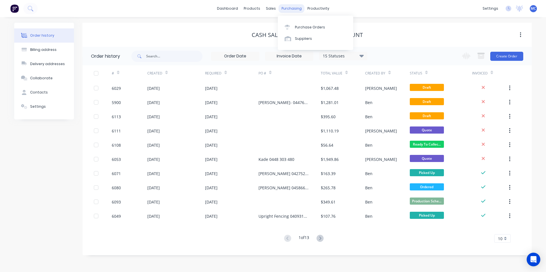
click at [283, 9] on div "purchasing" at bounding box center [292, 8] width 26 height 9
click at [299, 28] on div "Purchase Orders" at bounding box center [310, 27] width 30 height 5
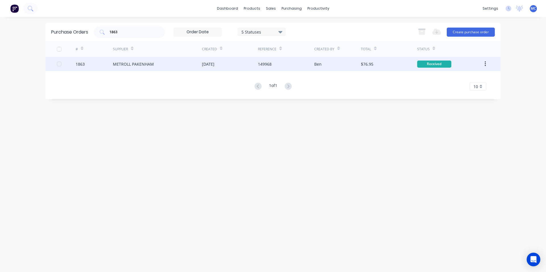
click at [258, 63] on div "[DATE]" at bounding box center [230, 64] width 56 height 14
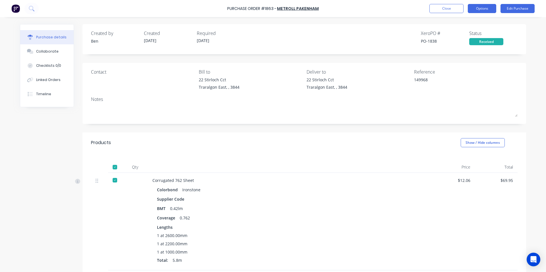
click at [486, 7] on button "Options" at bounding box center [482, 8] width 28 height 9
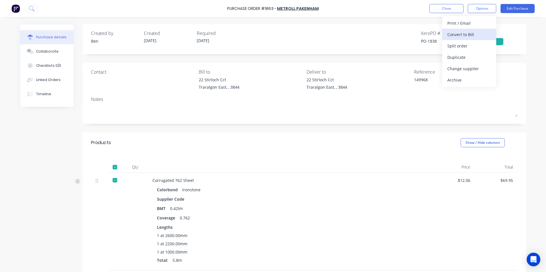
click at [464, 34] on div "Convert to Bill" at bounding box center [469, 34] width 44 height 8
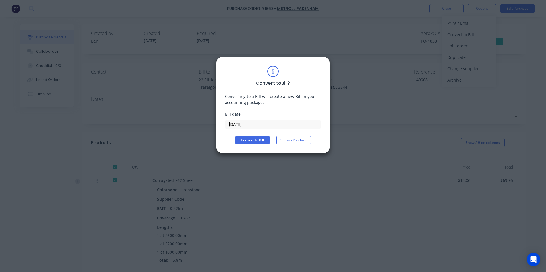
click at [246, 124] on input "[DATE]" at bounding box center [273, 124] width 96 height 9
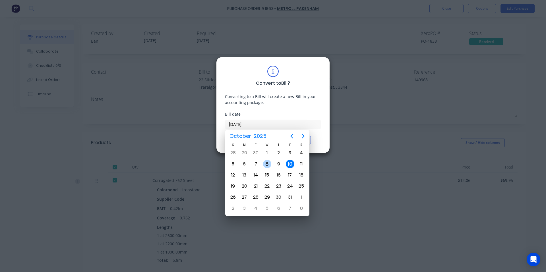
click at [272, 167] on div "8" at bounding box center [266, 164] width 11 height 11
type input "[DATE]"
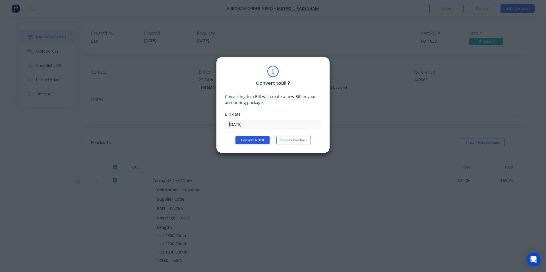
click at [257, 138] on button "Convert to Bill" at bounding box center [253, 140] width 34 height 9
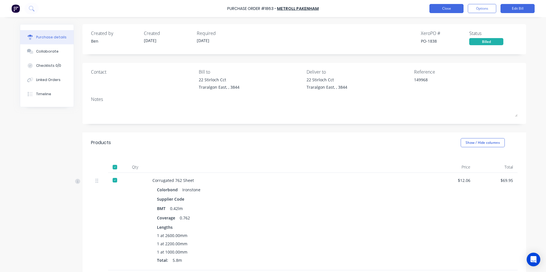
click at [443, 11] on button "Close" at bounding box center [447, 8] width 34 height 9
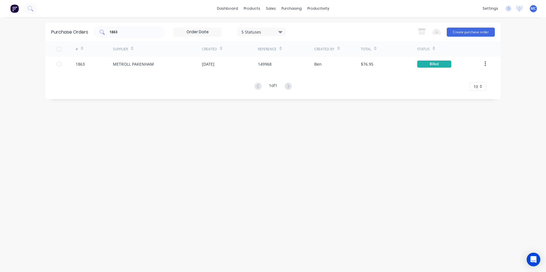
click at [132, 33] on input "1863" at bounding box center [132, 32] width 47 height 6
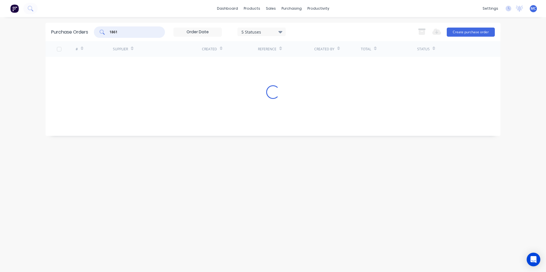
type input "1861"
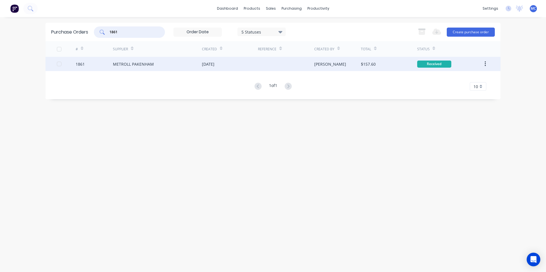
click at [148, 63] on div "METROLL PAKENHAM" at bounding box center [133, 64] width 41 height 6
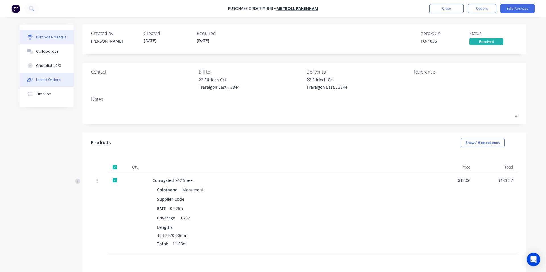
click at [44, 78] on div "Linked Orders" at bounding box center [48, 79] width 24 height 5
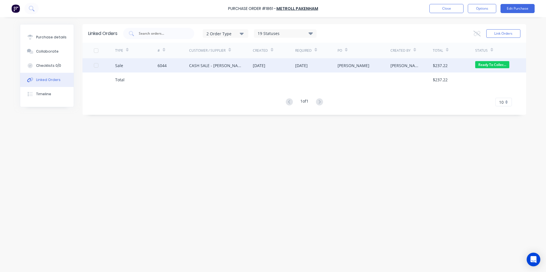
click at [210, 64] on div "CASH SALE - [PERSON_NAME]'S ACCOUNT" at bounding box center [215, 66] width 52 height 6
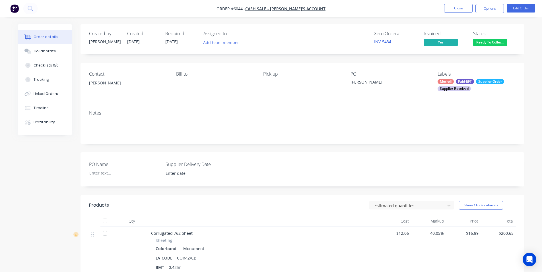
type input "[DATE]"
click at [48, 96] on div "Linked Orders" at bounding box center [46, 93] width 24 height 5
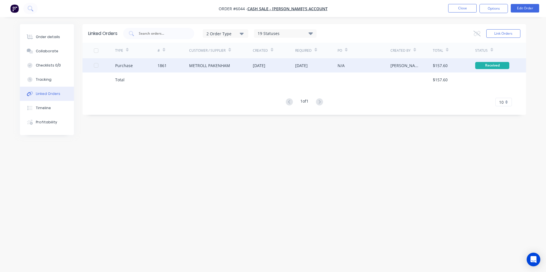
click at [224, 60] on div "METROLL PAKENHAM" at bounding box center [221, 65] width 64 height 14
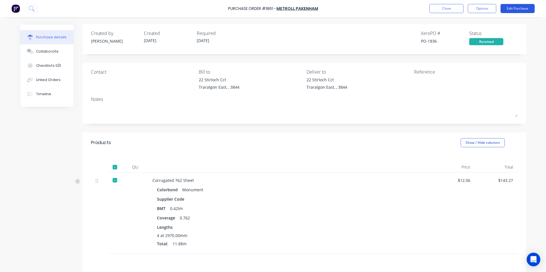
click at [526, 6] on button "Edit Purchase" at bounding box center [518, 8] width 34 height 9
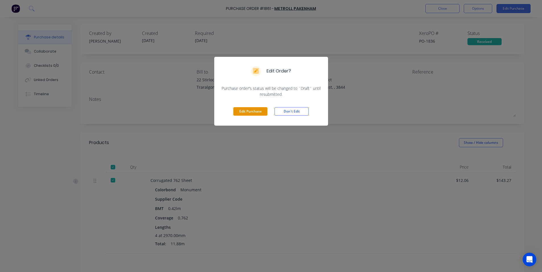
click at [243, 110] on button "Edit Purchase" at bounding box center [250, 111] width 34 height 9
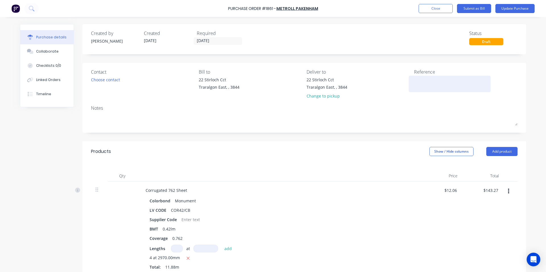
click at [432, 77] on textarea at bounding box center [449, 83] width 71 height 13
type textarea "149911"
click at [522, 6] on button "Update Purchase" at bounding box center [515, 8] width 39 height 9
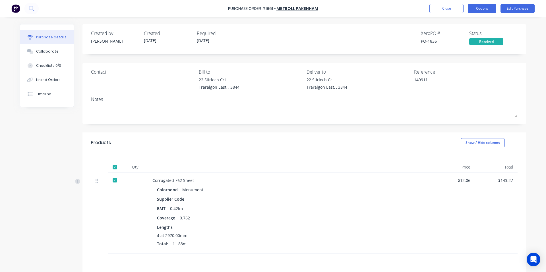
click at [484, 6] on button "Options" at bounding box center [482, 8] width 28 height 9
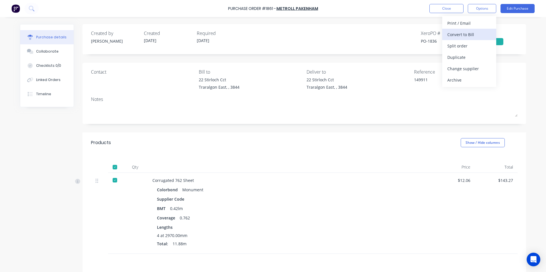
click at [464, 34] on div "Convert to Bill" at bounding box center [469, 34] width 44 height 8
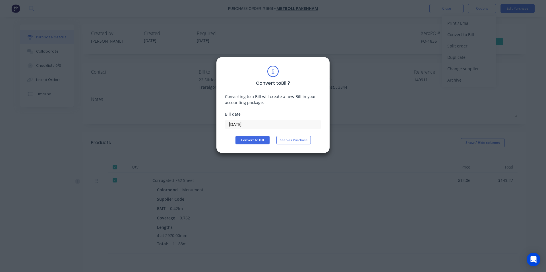
click at [269, 125] on input "[DATE]" at bounding box center [273, 124] width 96 height 9
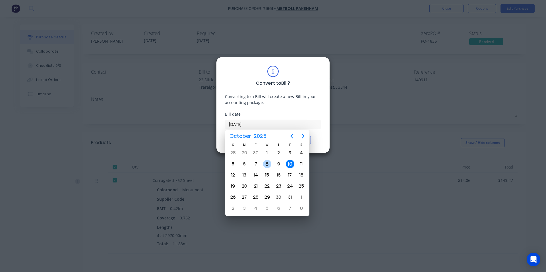
click at [268, 166] on div "8" at bounding box center [267, 164] width 9 height 9
type input "[DATE]"
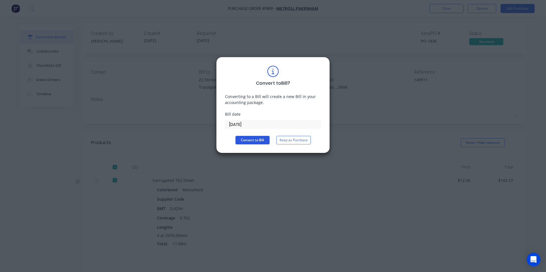
click at [244, 139] on button "Convert to Bill" at bounding box center [253, 140] width 34 height 9
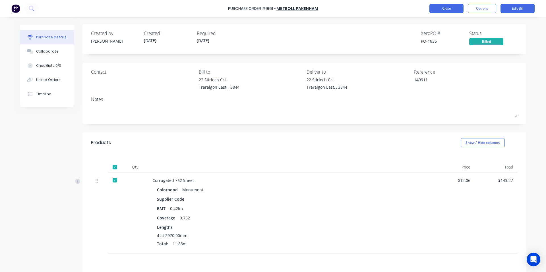
click at [441, 7] on button "Close" at bounding box center [447, 8] width 34 height 9
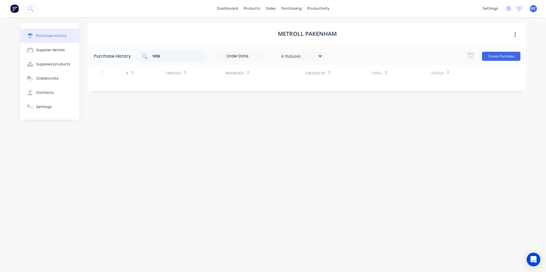
click at [187, 55] on input "1856" at bounding box center [175, 56] width 47 height 6
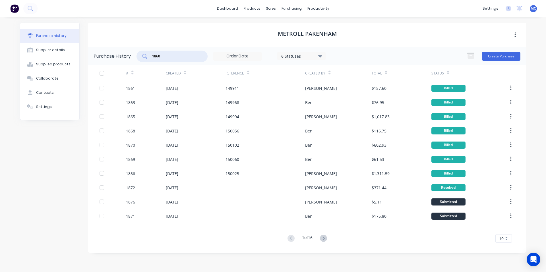
type input "1860"
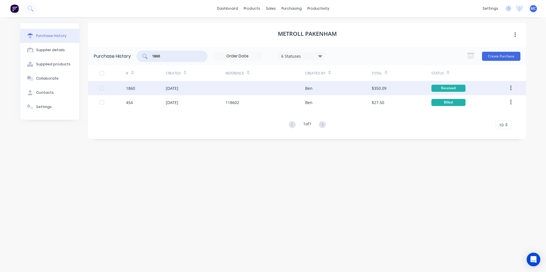
click at [178, 87] on div "[DATE]" at bounding box center [172, 88] width 13 height 6
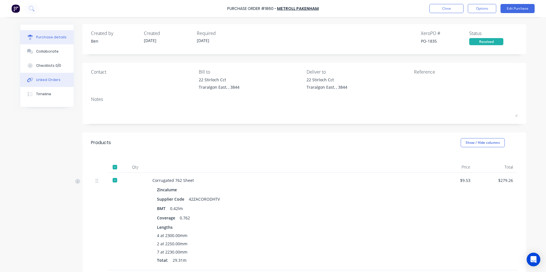
click at [40, 83] on button "Linked Orders" at bounding box center [46, 80] width 53 height 14
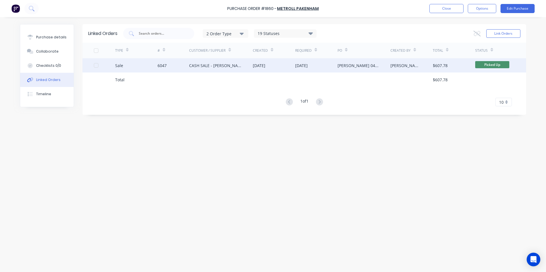
click at [236, 62] on div "CASH SALE - [PERSON_NAME]'S ACCOUNT" at bounding box center [221, 65] width 64 height 14
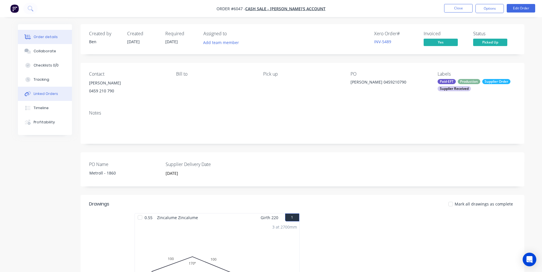
click at [50, 94] on div "Linked Orders" at bounding box center [46, 93] width 24 height 5
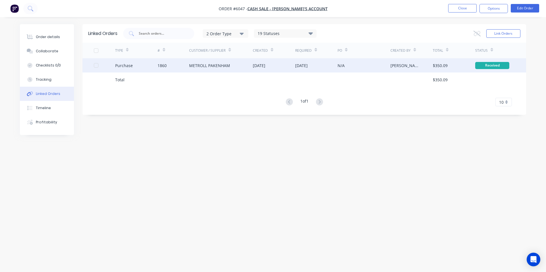
click at [207, 64] on div "METROLL PAKENHAM" at bounding box center [209, 66] width 41 height 6
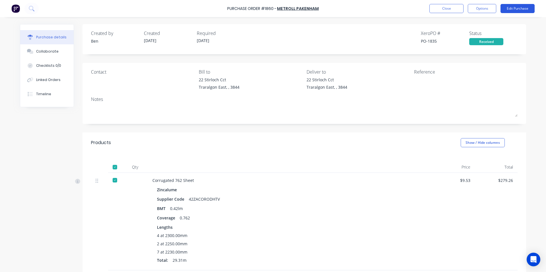
click at [525, 7] on button "Edit Purchase" at bounding box center [518, 8] width 34 height 9
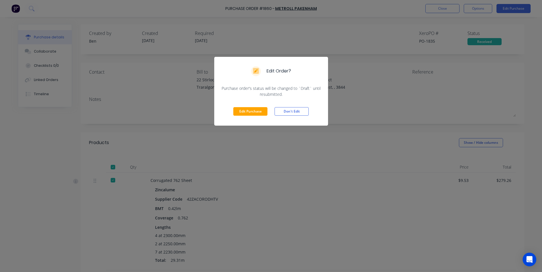
click at [244, 116] on div "Edit Purchase Don't Edit" at bounding box center [271, 111] width 114 height 28
click at [249, 110] on button "Edit Purchase" at bounding box center [250, 111] width 34 height 9
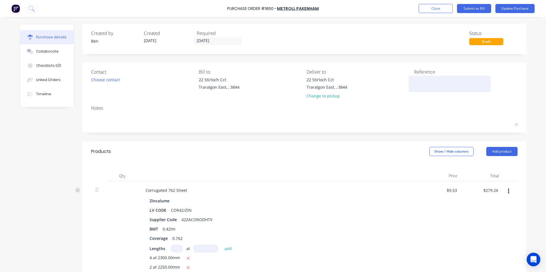
click at [419, 78] on textarea at bounding box center [449, 83] width 71 height 13
type textarea "149866"
click at [515, 9] on button "Update Purchase" at bounding box center [515, 8] width 39 height 9
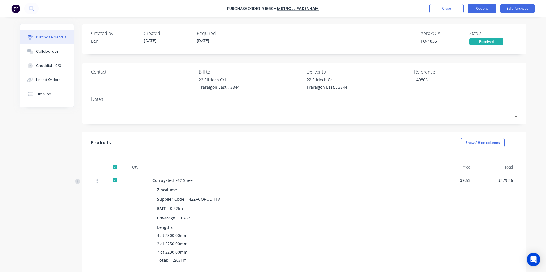
click at [477, 11] on button "Options" at bounding box center [482, 8] width 28 height 9
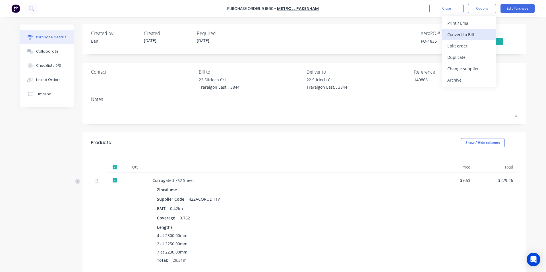
click at [461, 35] on div "Convert to Bill" at bounding box center [469, 34] width 44 height 8
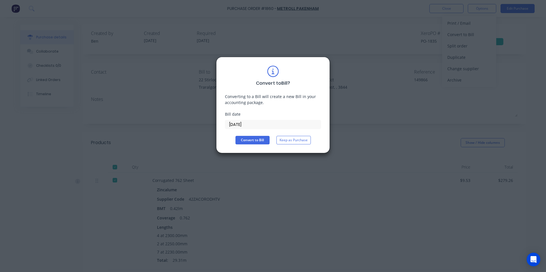
click at [250, 124] on input "[DATE]" at bounding box center [273, 124] width 96 height 9
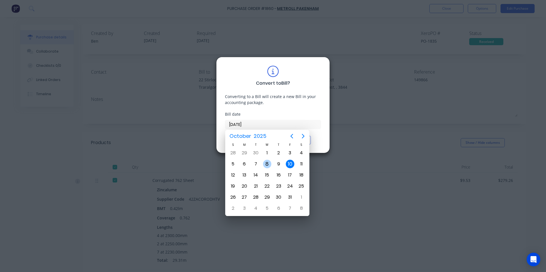
click at [271, 167] on div "8" at bounding box center [266, 164] width 11 height 11
type input "[DATE]"
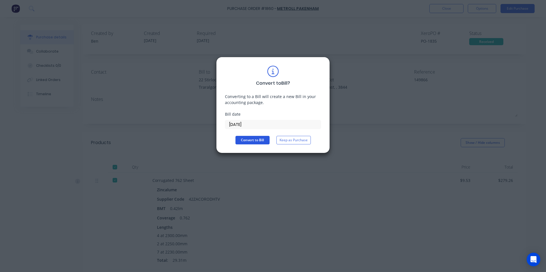
click at [261, 141] on button "Convert to Bill" at bounding box center [253, 140] width 34 height 9
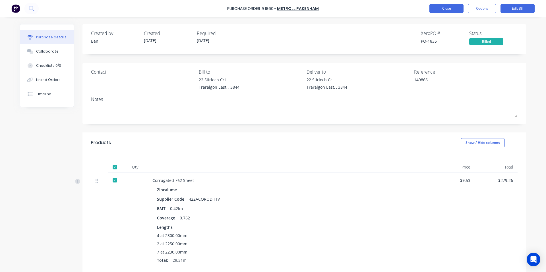
click at [451, 11] on button "Close" at bounding box center [447, 8] width 34 height 9
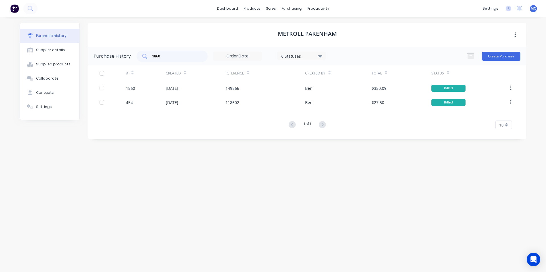
click at [182, 56] on input "1860" at bounding box center [175, 56] width 47 height 6
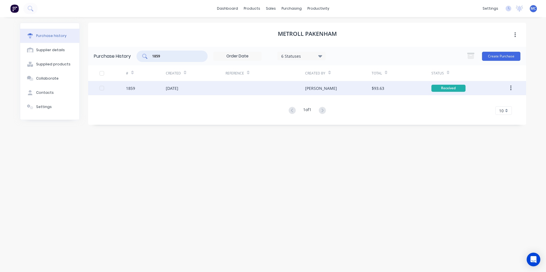
type input "1859"
click at [178, 91] on div "[DATE]" at bounding box center [172, 88] width 13 height 6
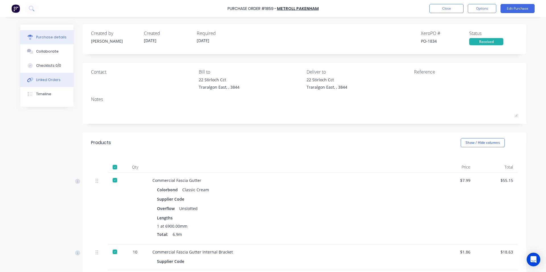
click at [50, 80] on div "Linked Orders" at bounding box center [48, 79] width 24 height 5
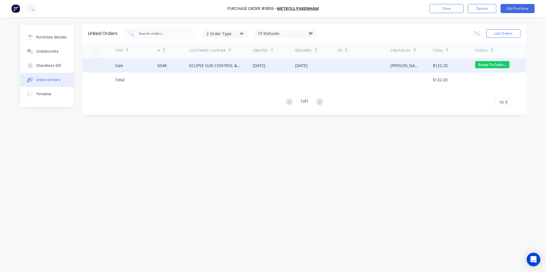
click at [229, 65] on div "ECLIPSE SUN CONTROL & PATIOS" at bounding box center [215, 66] width 52 height 6
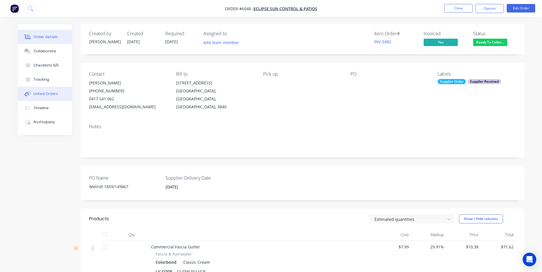
click at [60, 92] on button "Linked Orders" at bounding box center [45, 94] width 54 height 14
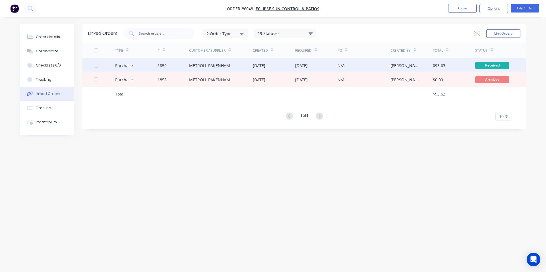
click at [212, 64] on div "METROLL PAKENHAM" at bounding box center [209, 66] width 41 height 6
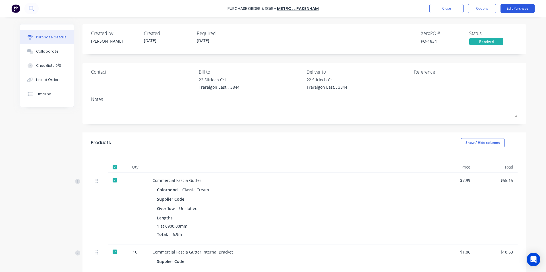
click at [517, 8] on button "Edit Purchase" at bounding box center [518, 8] width 34 height 9
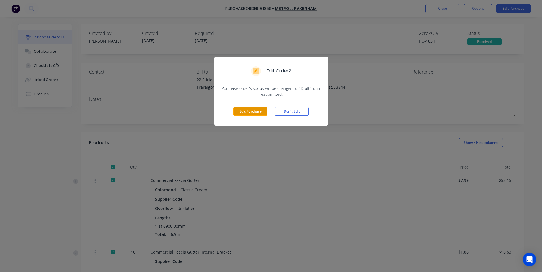
click at [261, 110] on button "Edit Purchase" at bounding box center [250, 111] width 34 height 9
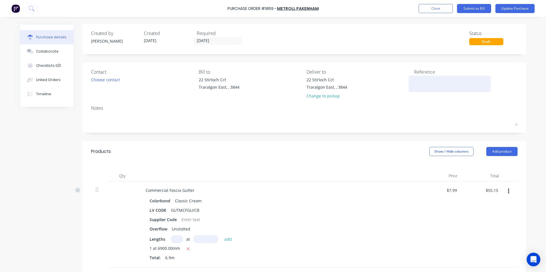
click at [417, 77] on div at bounding box center [449, 84] width 71 height 14
click at [415, 84] on textarea at bounding box center [449, 83] width 71 height 13
type textarea "149867"
click at [510, 7] on button "Update Purchase" at bounding box center [515, 8] width 39 height 9
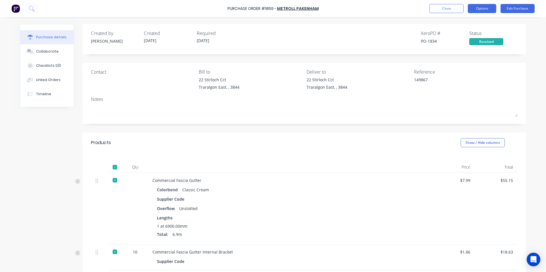
click at [480, 7] on button "Options" at bounding box center [482, 8] width 28 height 9
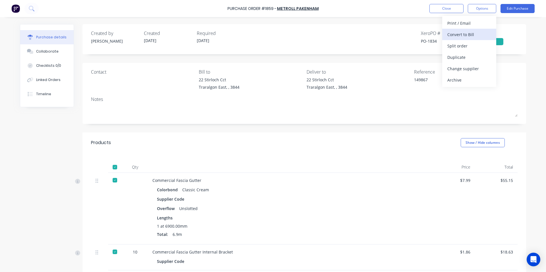
click at [464, 36] on div "Convert to Bill" at bounding box center [469, 34] width 44 height 8
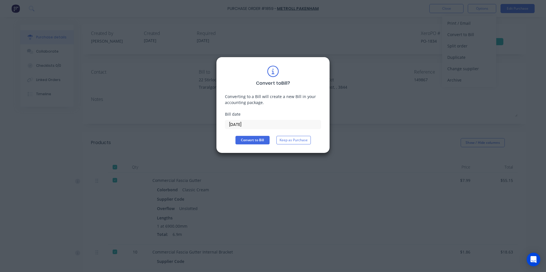
click at [255, 123] on input "[DATE]" at bounding box center [273, 124] width 96 height 9
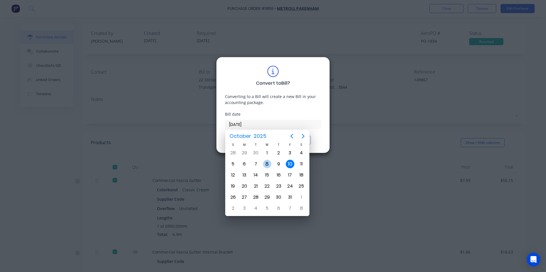
click at [267, 161] on div "8" at bounding box center [267, 164] width 9 height 9
type input "[DATE]"
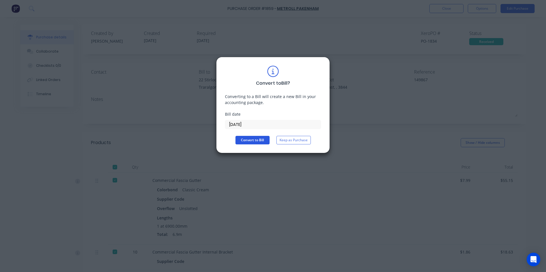
click at [261, 138] on button "Convert to Bill" at bounding box center [253, 140] width 34 height 9
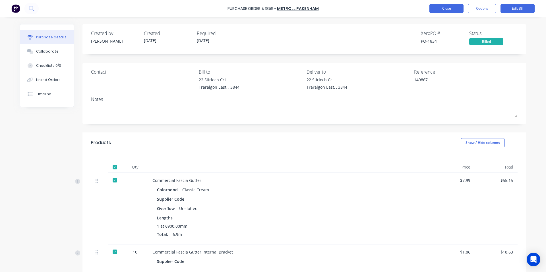
click at [451, 9] on button "Close" at bounding box center [447, 8] width 34 height 9
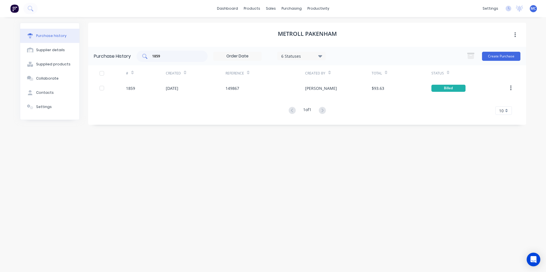
click at [171, 56] on input "1859" at bounding box center [175, 56] width 47 height 6
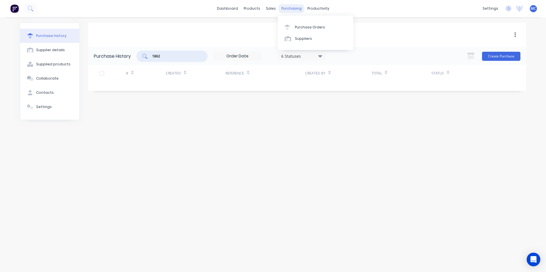
type input "1862"
click at [292, 7] on div "purchasing" at bounding box center [292, 8] width 26 height 9
click at [300, 30] on div "Purchase Orders" at bounding box center [310, 27] width 30 height 5
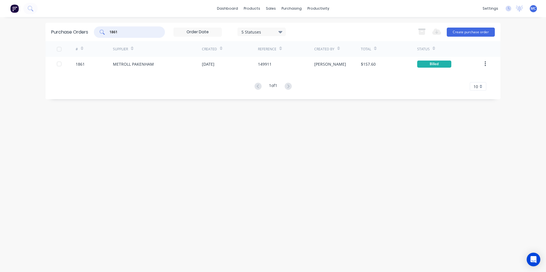
click at [126, 30] on input "1861" at bounding box center [132, 32] width 47 height 6
type input "1"
type input "1862"
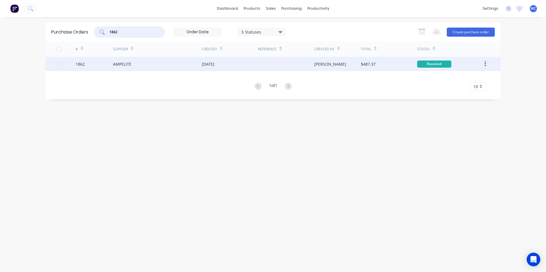
click at [214, 64] on div "[DATE]" at bounding box center [208, 64] width 13 height 6
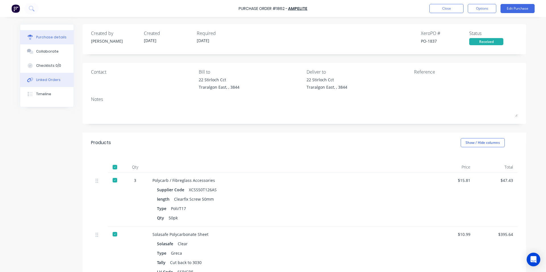
click at [49, 80] on div "Linked Orders" at bounding box center [48, 79] width 24 height 5
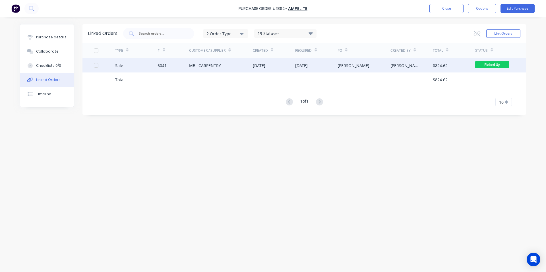
click at [265, 65] on div "[DATE]" at bounding box center [259, 66] width 13 height 6
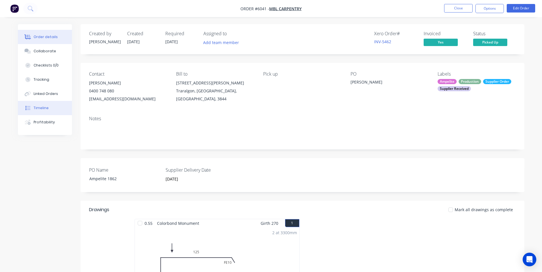
click at [43, 111] on button "Timeline" at bounding box center [45, 108] width 54 height 14
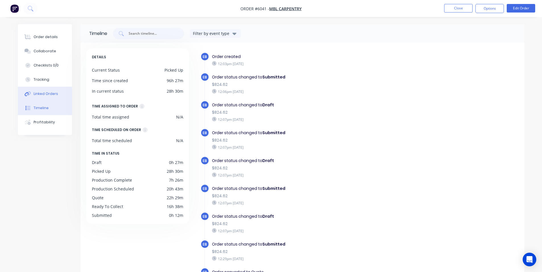
click at [37, 93] on div "Linked Orders" at bounding box center [46, 93] width 24 height 5
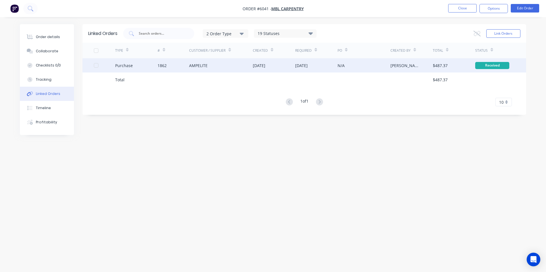
click at [205, 65] on div "AMPELITE" at bounding box center [198, 66] width 18 height 6
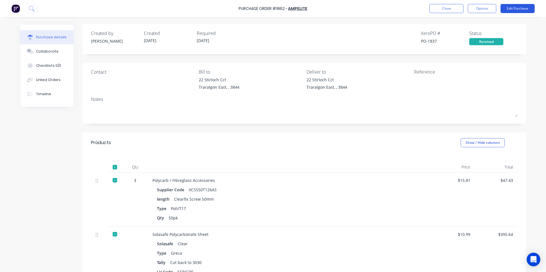
click at [517, 8] on button "Edit Purchase" at bounding box center [518, 8] width 34 height 9
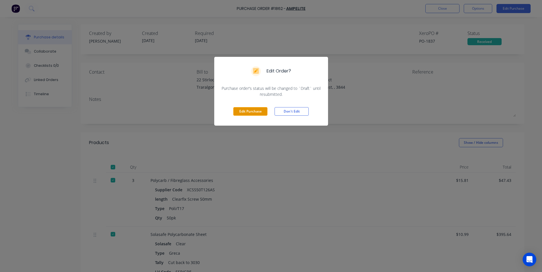
click at [249, 112] on button "Edit Purchase" at bounding box center [250, 111] width 34 height 9
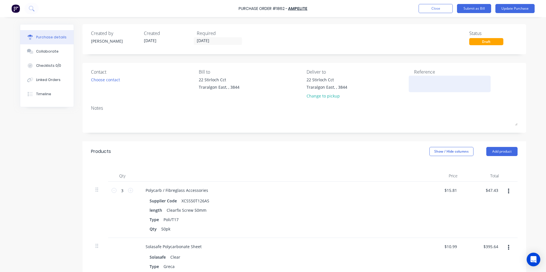
click at [420, 83] on textarea at bounding box center [449, 83] width 71 height 13
type textarea "v"
type textarea "V977470"
click at [519, 9] on button "Update Purchase" at bounding box center [515, 8] width 39 height 9
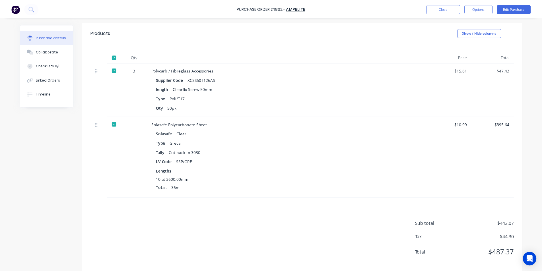
scroll to position [117, 0]
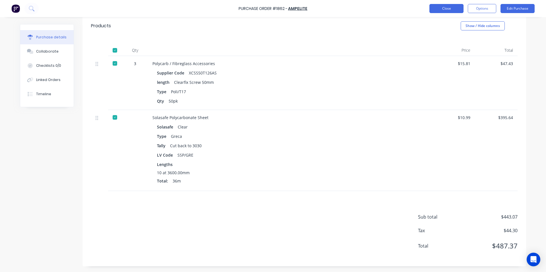
click at [454, 8] on button "Close" at bounding box center [447, 8] width 34 height 9
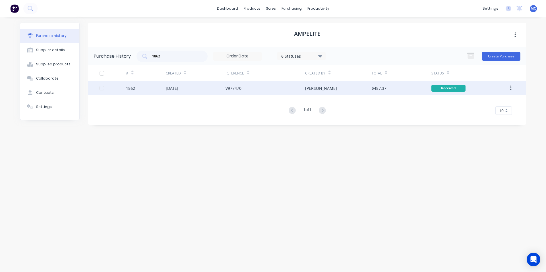
click at [178, 88] on div "[DATE]" at bounding box center [172, 88] width 13 height 6
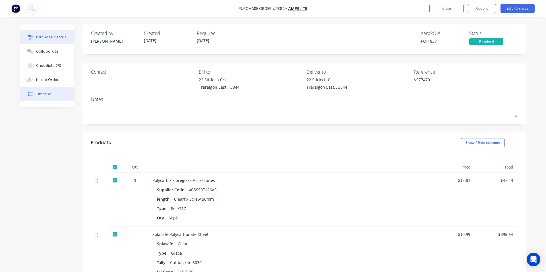
drag, startPoint x: 47, startPoint y: 79, endPoint x: 60, endPoint y: 90, distance: 16.8
click at [48, 79] on div "Linked Orders" at bounding box center [48, 79] width 24 height 5
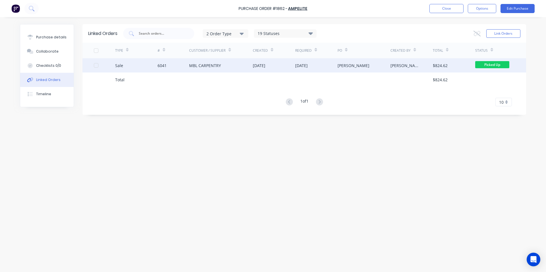
click at [258, 65] on div "[DATE]" at bounding box center [259, 66] width 13 height 6
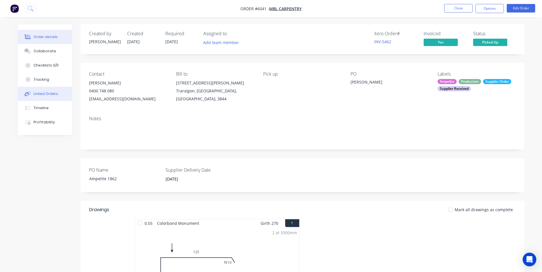
click at [43, 97] on button "Linked Orders" at bounding box center [45, 94] width 54 height 14
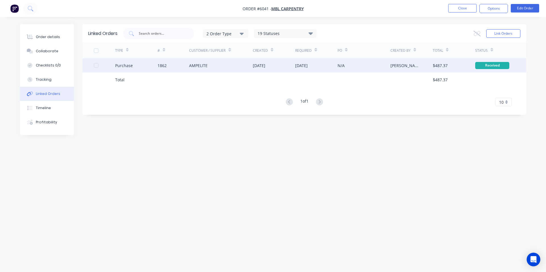
click at [200, 70] on div "AMPELITE" at bounding box center [221, 65] width 64 height 14
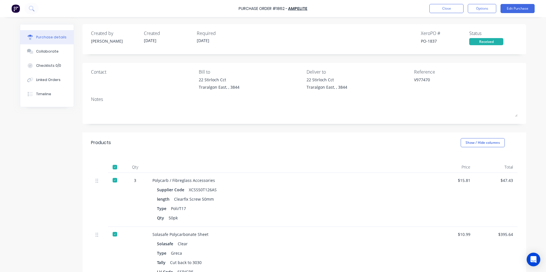
click at [134, 181] on div "3" at bounding box center [135, 180] width 16 height 6
click at [512, 8] on button "Edit Purchase" at bounding box center [518, 8] width 34 height 9
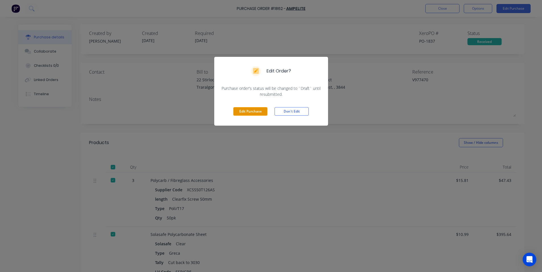
click at [259, 108] on button "Edit Purchase" at bounding box center [250, 111] width 34 height 9
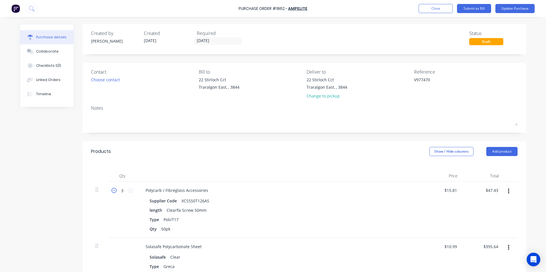
click at [112, 192] on icon at bounding box center [114, 190] width 5 height 5
type input "2"
type input "$31.62"
click at [112, 191] on icon at bounding box center [114, 190] width 5 height 5
type input "1"
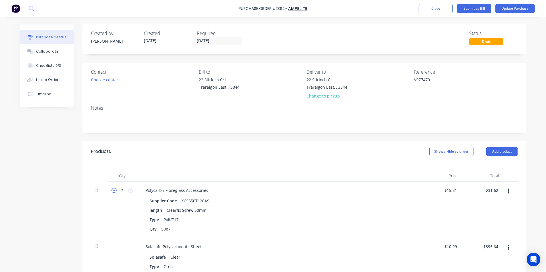
type input "$15.81"
click at [508, 10] on button "Update Purchase" at bounding box center [515, 8] width 39 height 9
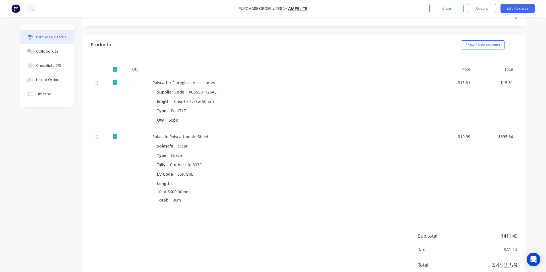
scroll to position [117, 0]
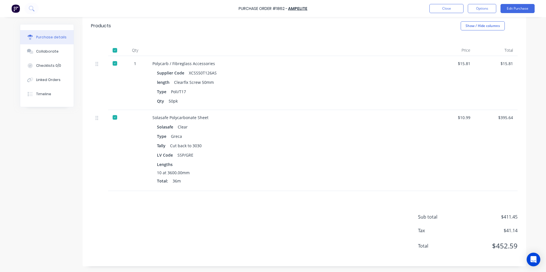
click at [500, 116] on div "$395.64" at bounding box center [497, 118] width 34 height 6
click at [519, 9] on button "Edit Purchase" at bounding box center [518, 8] width 34 height 9
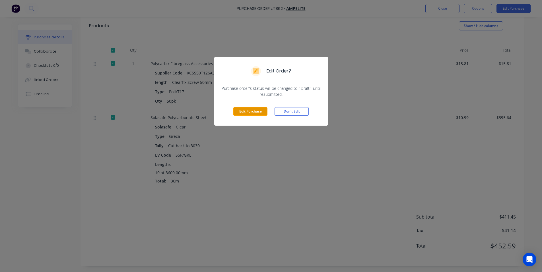
click at [240, 110] on button "Edit Purchase" at bounding box center [250, 111] width 34 height 9
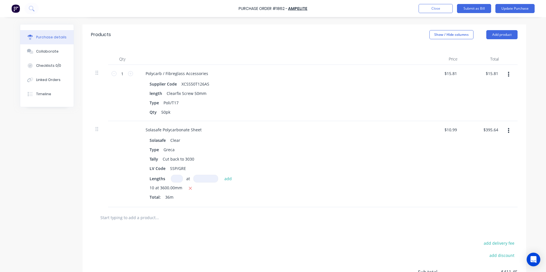
scroll to position [126, 0]
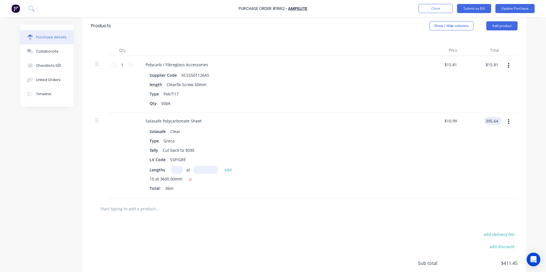
click at [495, 121] on input "395.64" at bounding box center [491, 121] width 15 height 8
type input "395.60"
type input "$10.9889"
type input "$395.60"
click at [523, 11] on button "Update Purchase" at bounding box center [515, 8] width 39 height 9
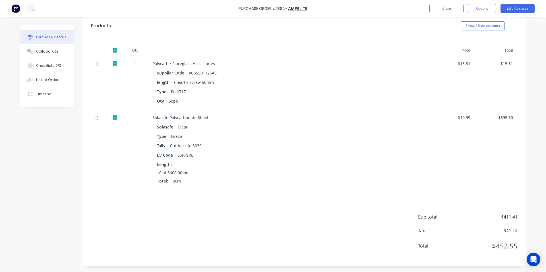
scroll to position [0, 0]
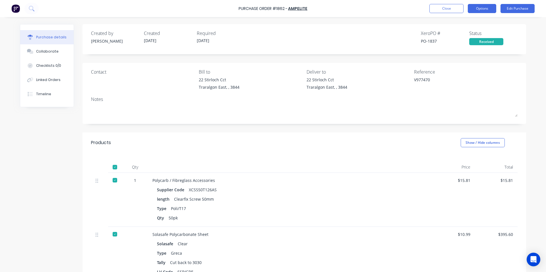
click at [481, 10] on button "Options" at bounding box center [482, 8] width 28 height 9
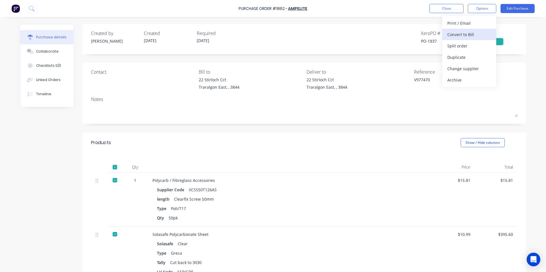
click at [466, 33] on div "Convert to Bill" at bounding box center [469, 34] width 44 height 8
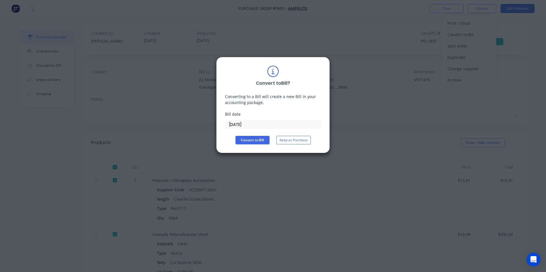
click at [254, 124] on input "[DATE]" at bounding box center [273, 124] width 96 height 9
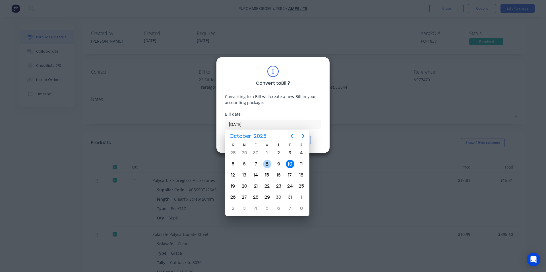
click at [266, 165] on div "8" at bounding box center [267, 164] width 9 height 9
type input "[DATE]"
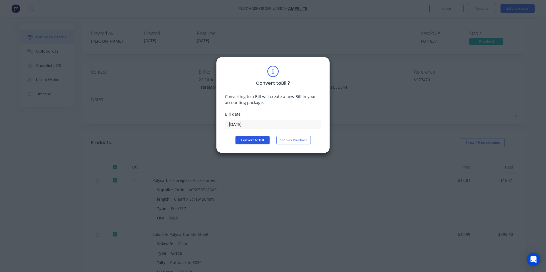
click at [256, 138] on button "Convert to Bill" at bounding box center [253, 140] width 34 height 9
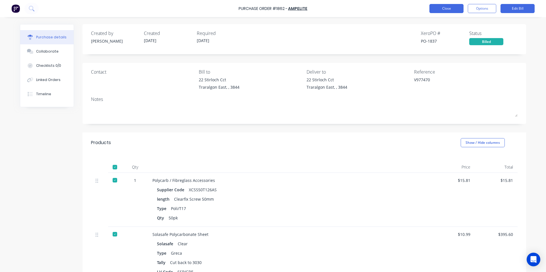
click at [450, 6] on button "Close" at bounding box center [447, 8] width 34 height 9
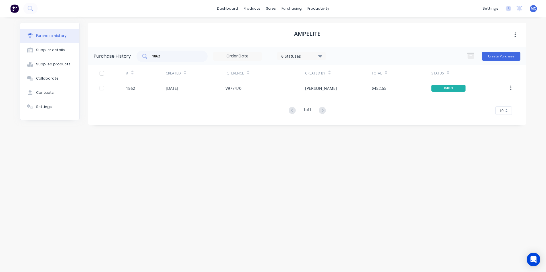
click at [165, 61] on div "1862" at bounding box center [172, 56] width 71 height 11
type input "1851"
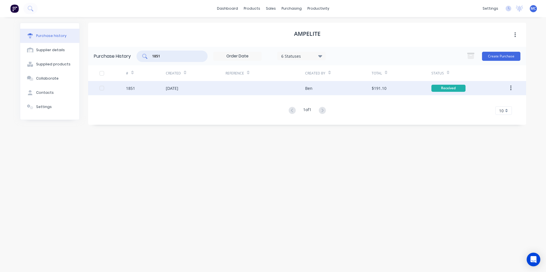
click at [178, 89] on div "[DATE]" at bounding box center [172, 88] width 13 height 6
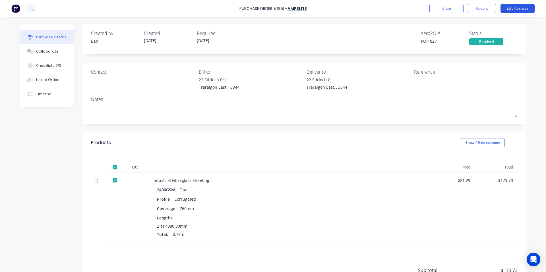
click at [521, 9] on button "Edit Purchase" at bounding box center [518, 8] width 34 height 9
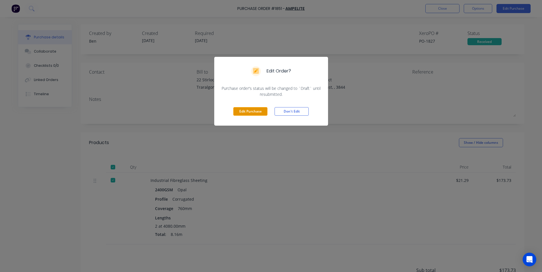
click at [240, 112] on button "Edit Purchase" at bounding box center [250, 111] width 34 height 9
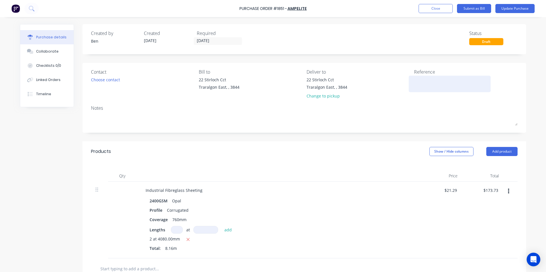
click at [421, 80] on textarea at bounding box center [449, 83] width 71 height 13
type textarea "v"
type textarea "V977469"
click at [510, 5] on button "Update Purchase" at bounding box center [515, 8] width 39 height 9
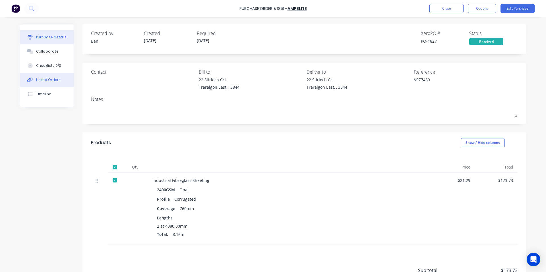
click at [39, 79] on div "Linked Orders" at bounding box center [48, 79] width 24 height 5
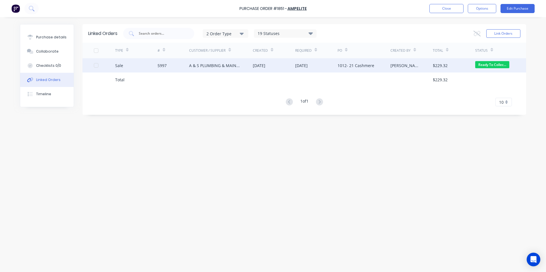
click at [263, 66] on div "[DATE]" at bounding box center [259, 66] width 13 height 6
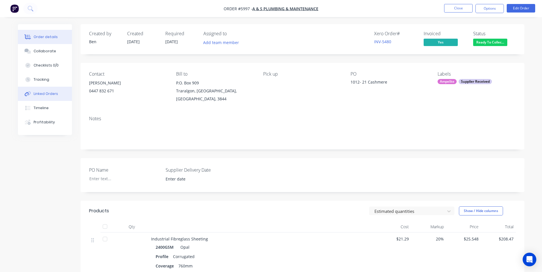
click at [54, 96] on div "Linked Orders" at bounding box center [46, 93] width 24 height 5
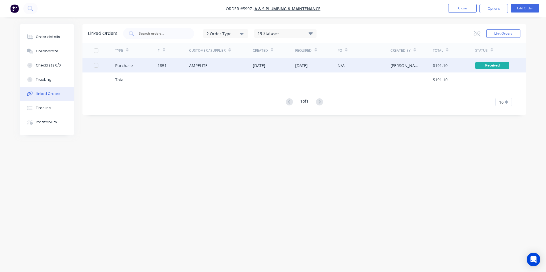
click at [204, 70] on div "AMPELITE" at bounding box center [221, 65] width 64 height 14
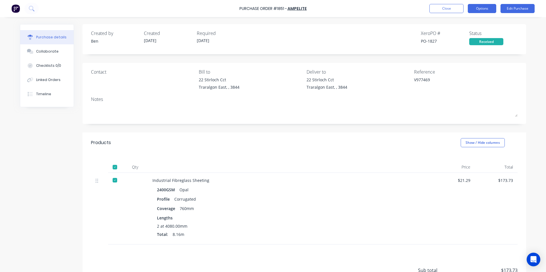
click at [487, 9] on button "Options" at bounding box center [482, 8] width 28 height 9
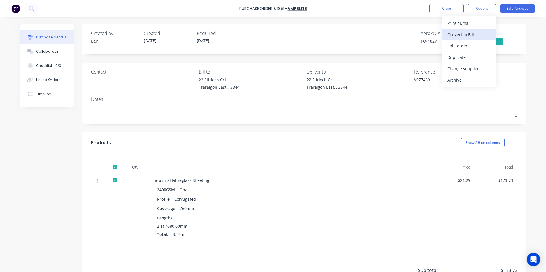
click at [462, 35] on div "Convert to Bill" at bounding box center [469, 34] width 44 height 8
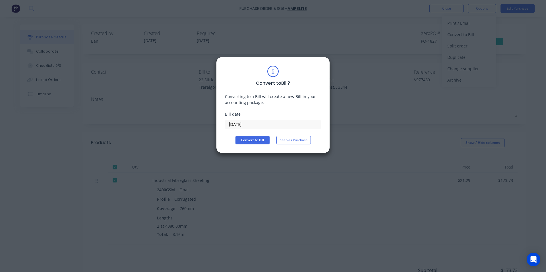
click at [252, 127] on input "[DATE]" at bounding box center [273, 124] width 96 height 9
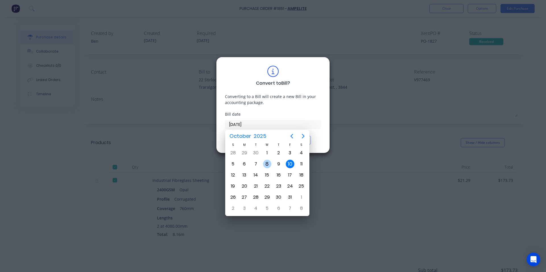
click at [268, 165] on div "8" at bounding box center [267, 164] width 9 height 9
type input "[DATE]"
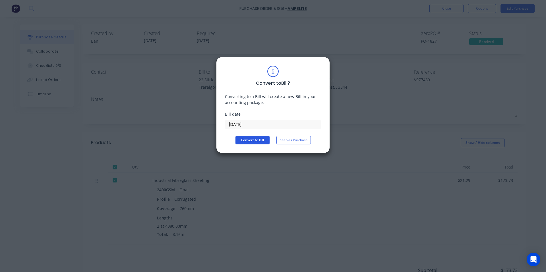
click at [259, 141] on button "Convert to Bill" at bounding box center [253, 140] width 34 height 9
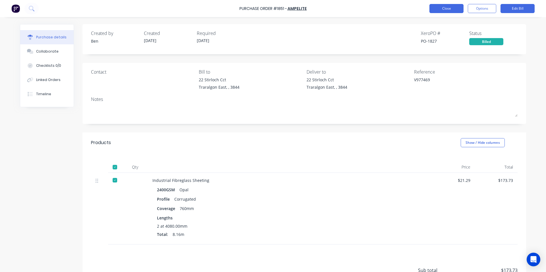
click at [452, 4] on button "Close" at bounding box center [447, 8] width 34 height 9
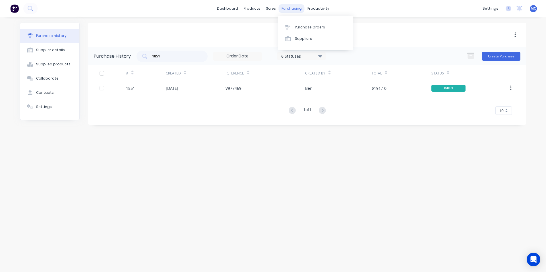
click at [288, 6] on div "purchasing" at bounding box center [292, 8] width 26 height 9
click at [300, 29] on div "Purchase Orders" at bounding box center [310, 27] width 30 height 5
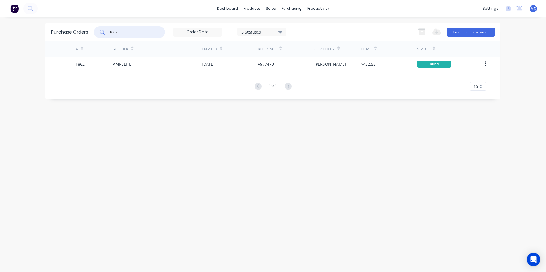
click at [125, 33] on input "1862" at bounding box center [132, 32] width 47 height 6
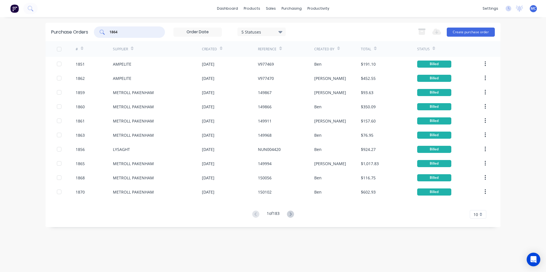
type input "1864"
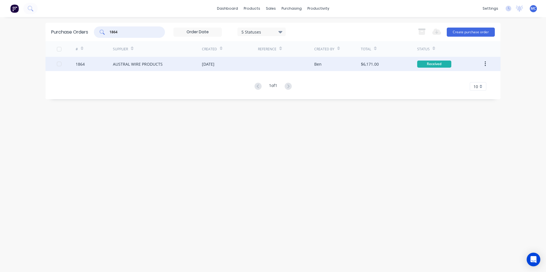
click at [153, 65] on div "AUSTRAL WIRE PRODUCTS" at bounding box center [138, 64] width 50 height 6
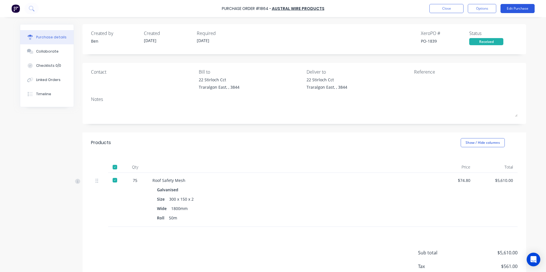
click at [523, 10] on button "Edit Purchase" at bounding box center [518, 8] width 34 height 9
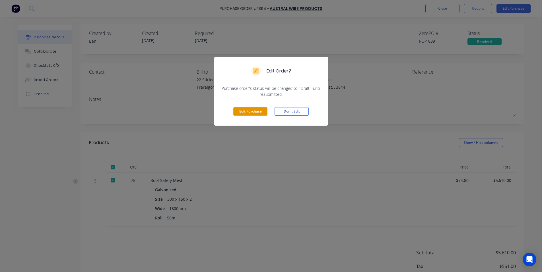
click at [240, 110] on button "Edit Purchase" at bounding box center [250, 111] width 34 height 9
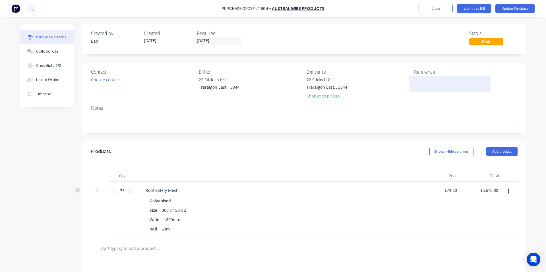
click at [429, 79] on textarea at bounding box center [449, 83] width 71 height 13
type textarea "170229-01"
click at [510, 5] on button "Update Purchase" at bounding box center [515, 8] width 39 height 9
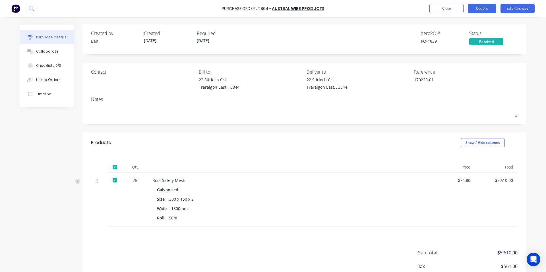
click at [479, 6] on button "Options" at bounding box center [482, 8] width 28 height 9
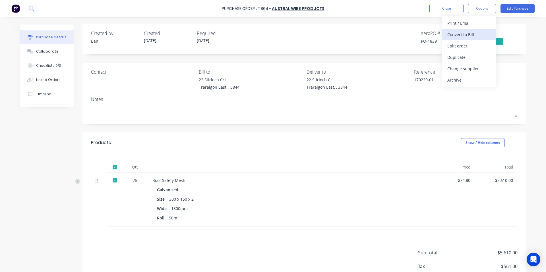
click at [466, 36] on div "Convert to Bill" at bounding box center [469, 34] width 44 height 8
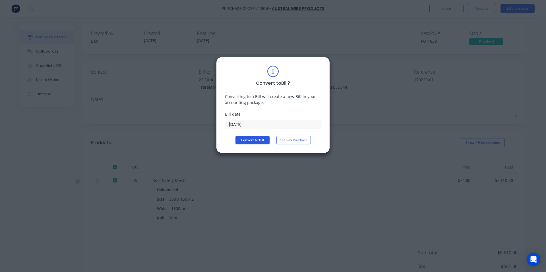
click at [259, 139] on button "Convert to Bill" at bounding box center [253, 140] width 34 height 9
